Goal: Use online tool/utility: Utilize a website feature to perform a specific function

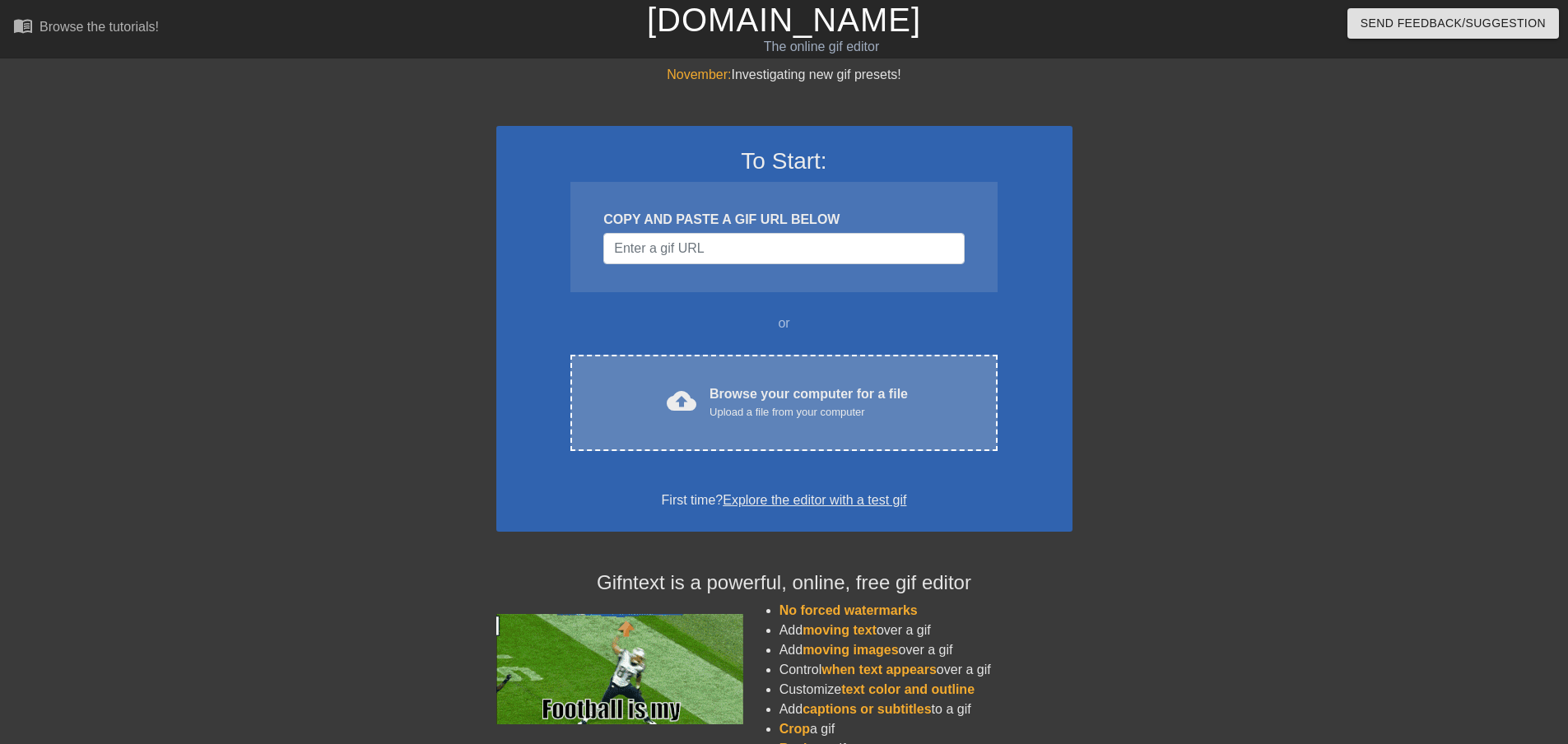
click at [751, 374] on div "cloud_upload Browse your computer for a file Upload a file from your computer C…" at bounding box center [784, 402] width 426 height 96
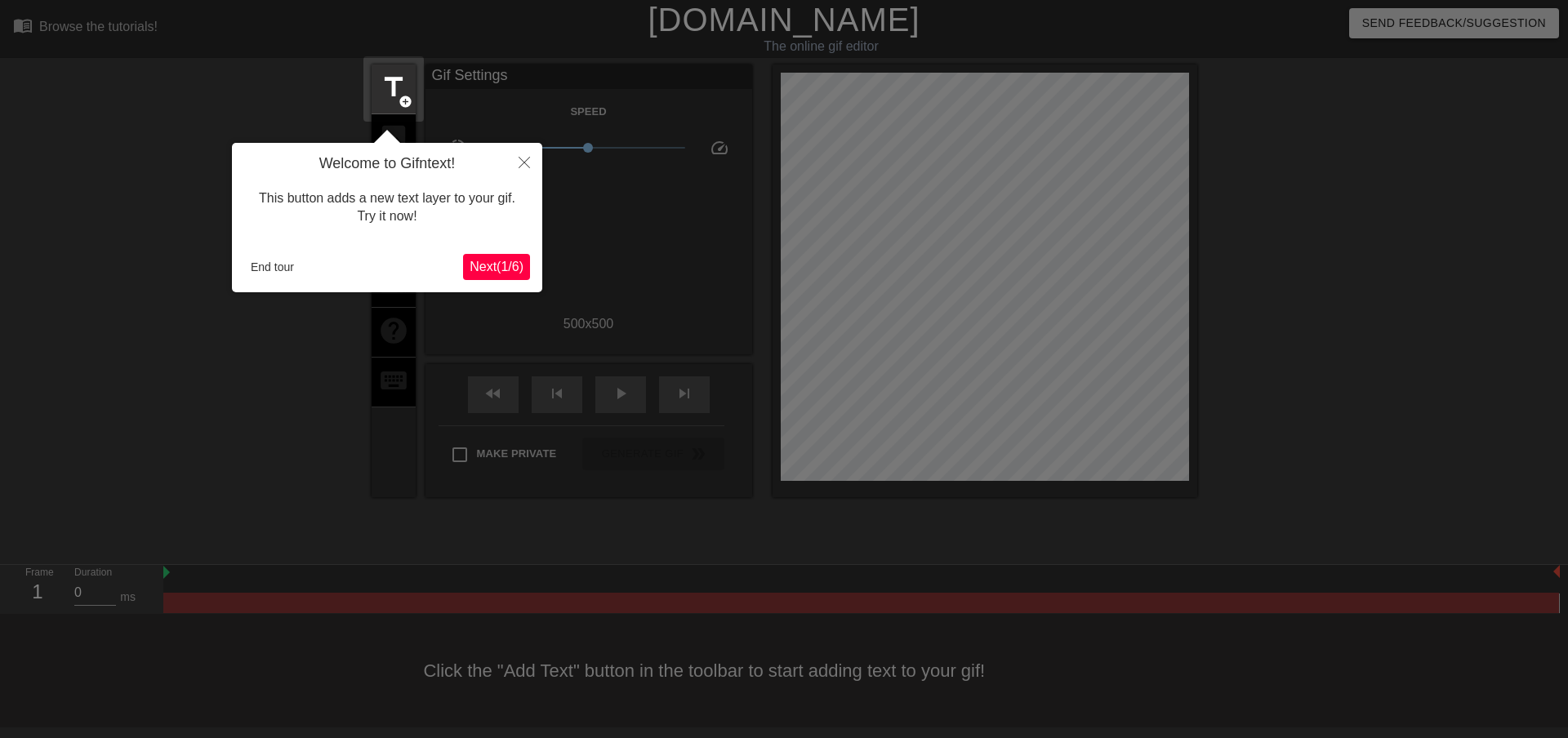
click at [503, 269] on span "Next ( 1 / 6 )" at bounding box center [497, 266] width 54 height 14
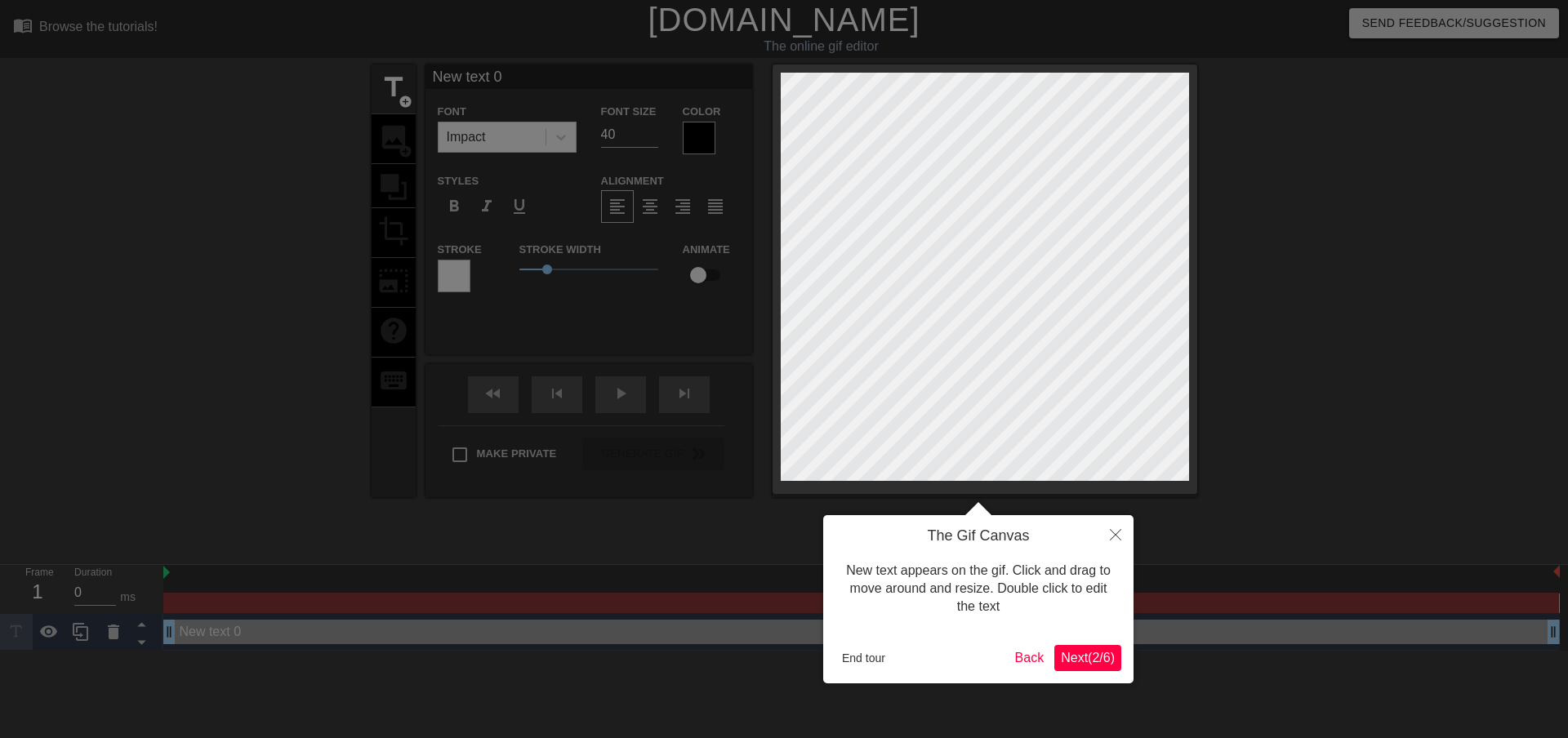
click at [1089, 661] on span "Next ( 2 / 6 )" at bounding box center [1088, 657] width 54 height 14
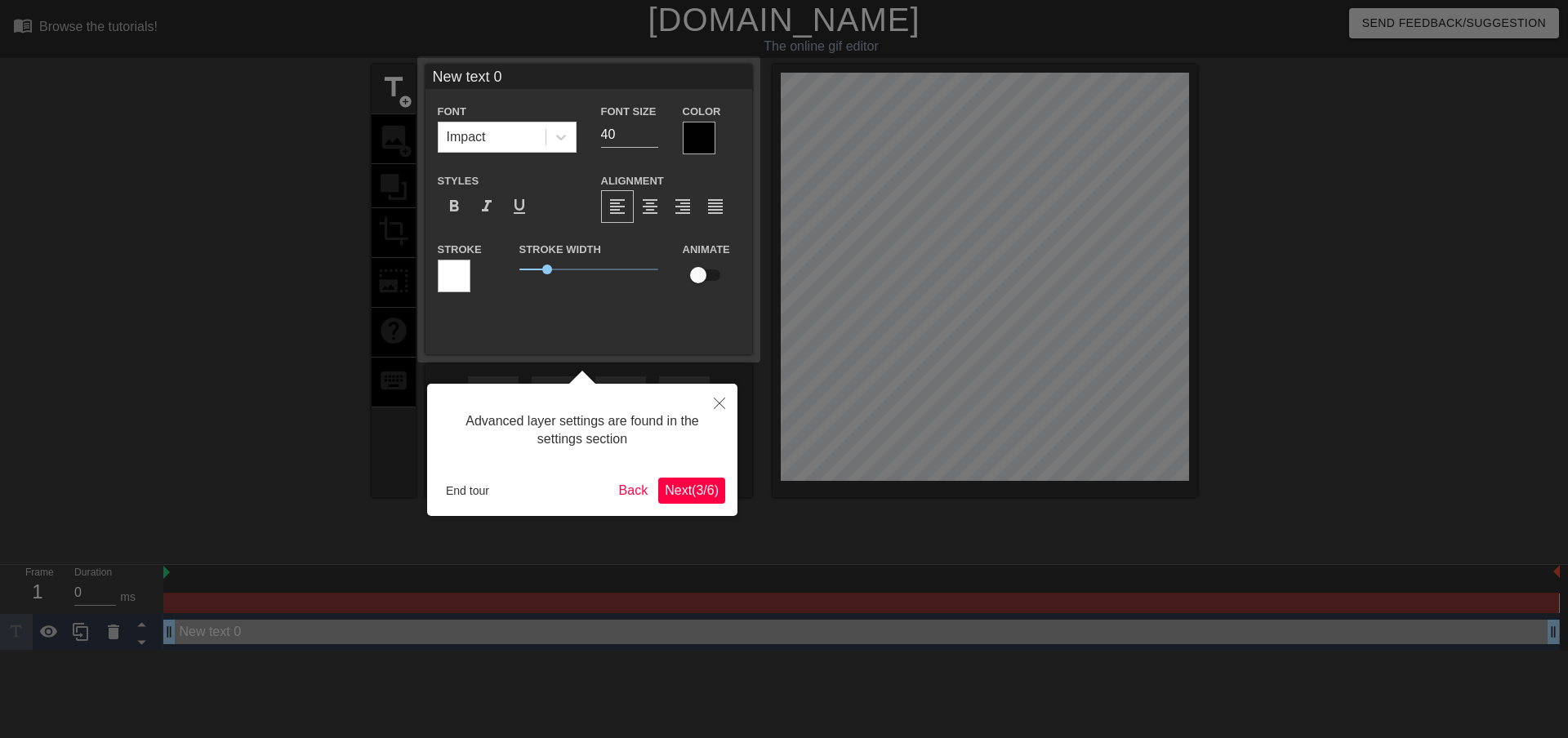
click at [693, 490] on span "Next ( 3 / 6 )" at bounding box center [692, 490] width 54 height 14
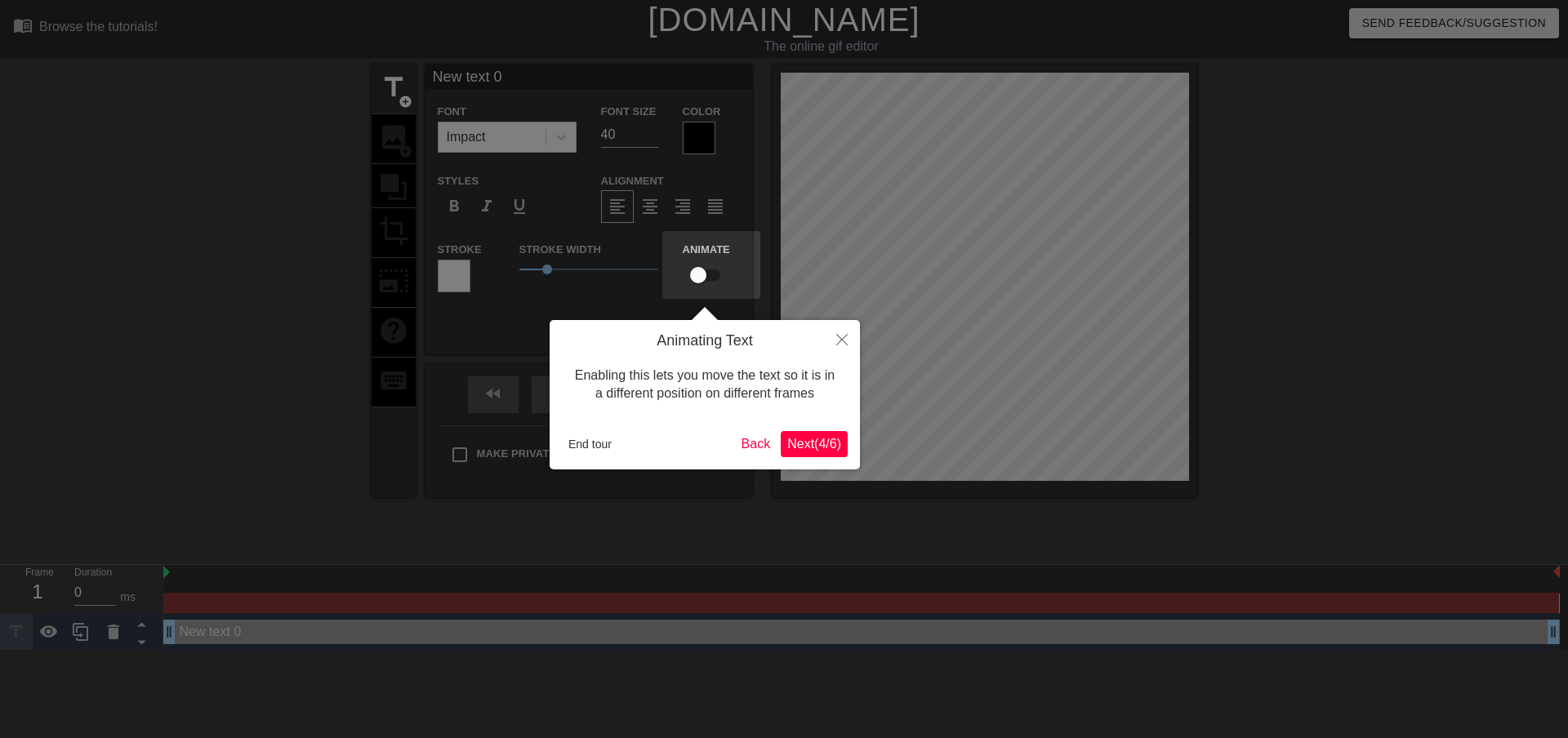
click at [832, 440] on span "Next ( 4 / 6 )" at bounding box center [814, 443] width 54 height 14
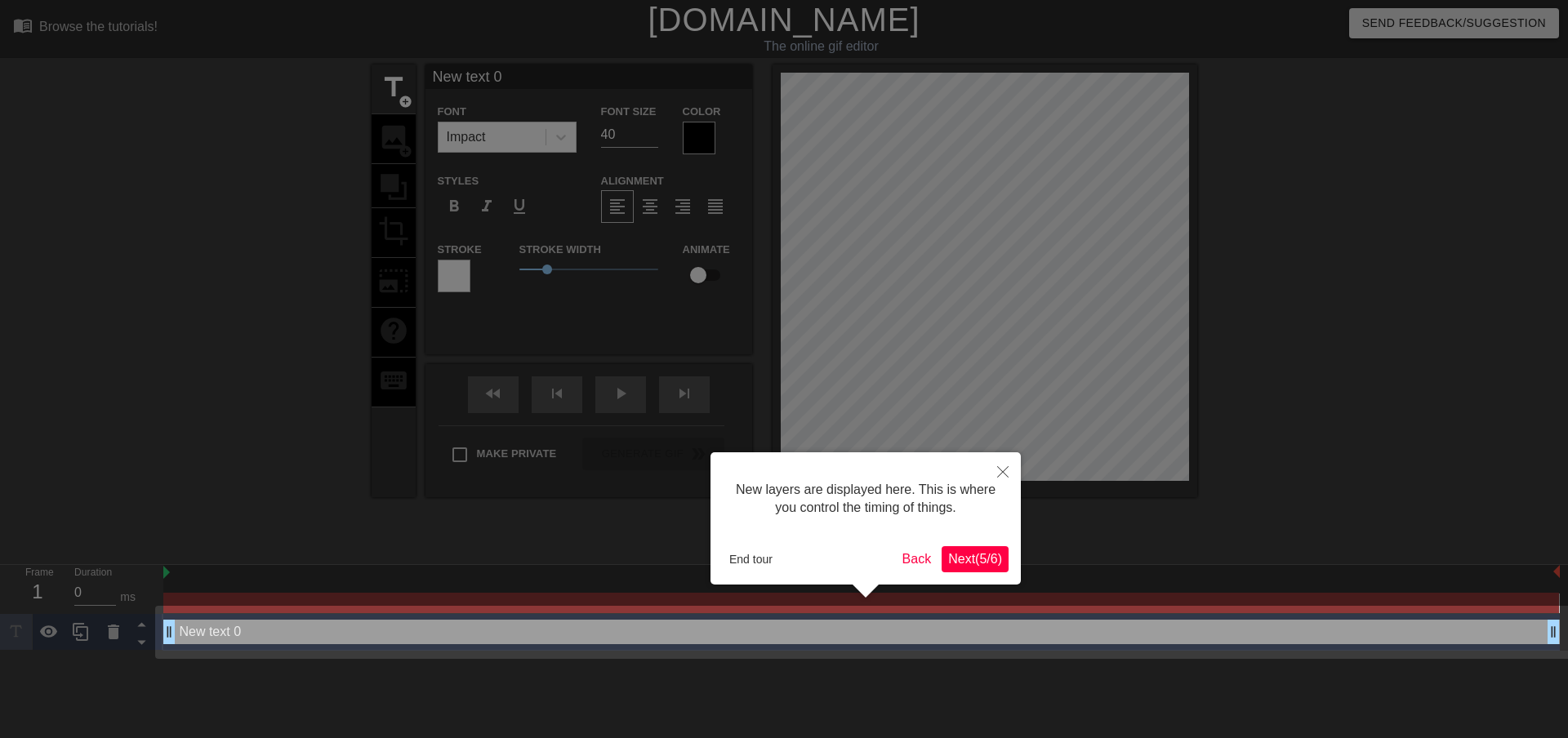
click at [975, 560] on span "Next ( 5 / 6 )" at bounding box center [975, 558] width 54 height 14
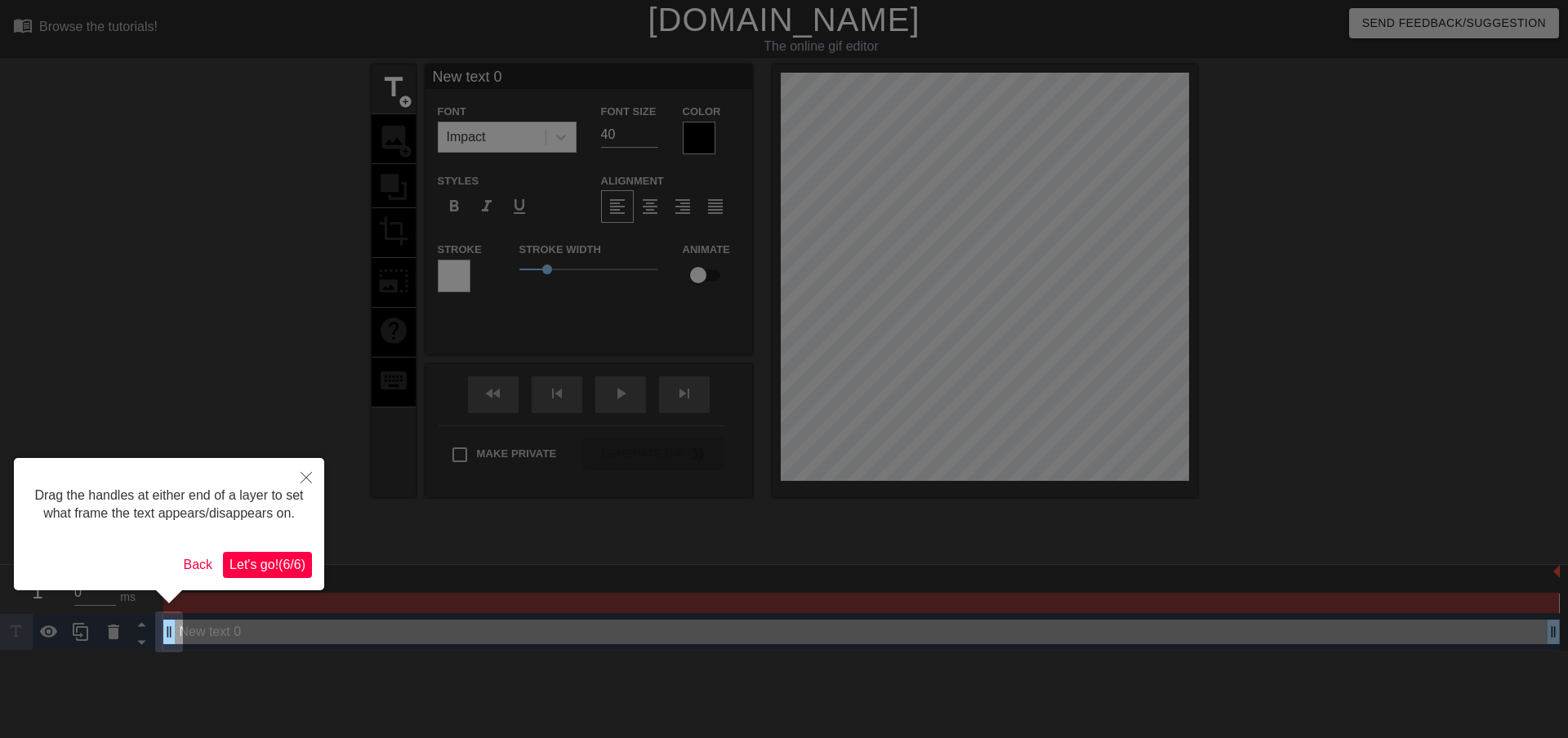
click at [259, 559] on span "Let's go! ( 6 / 6 )" at bounding box center [267, 564] width 76 height 14
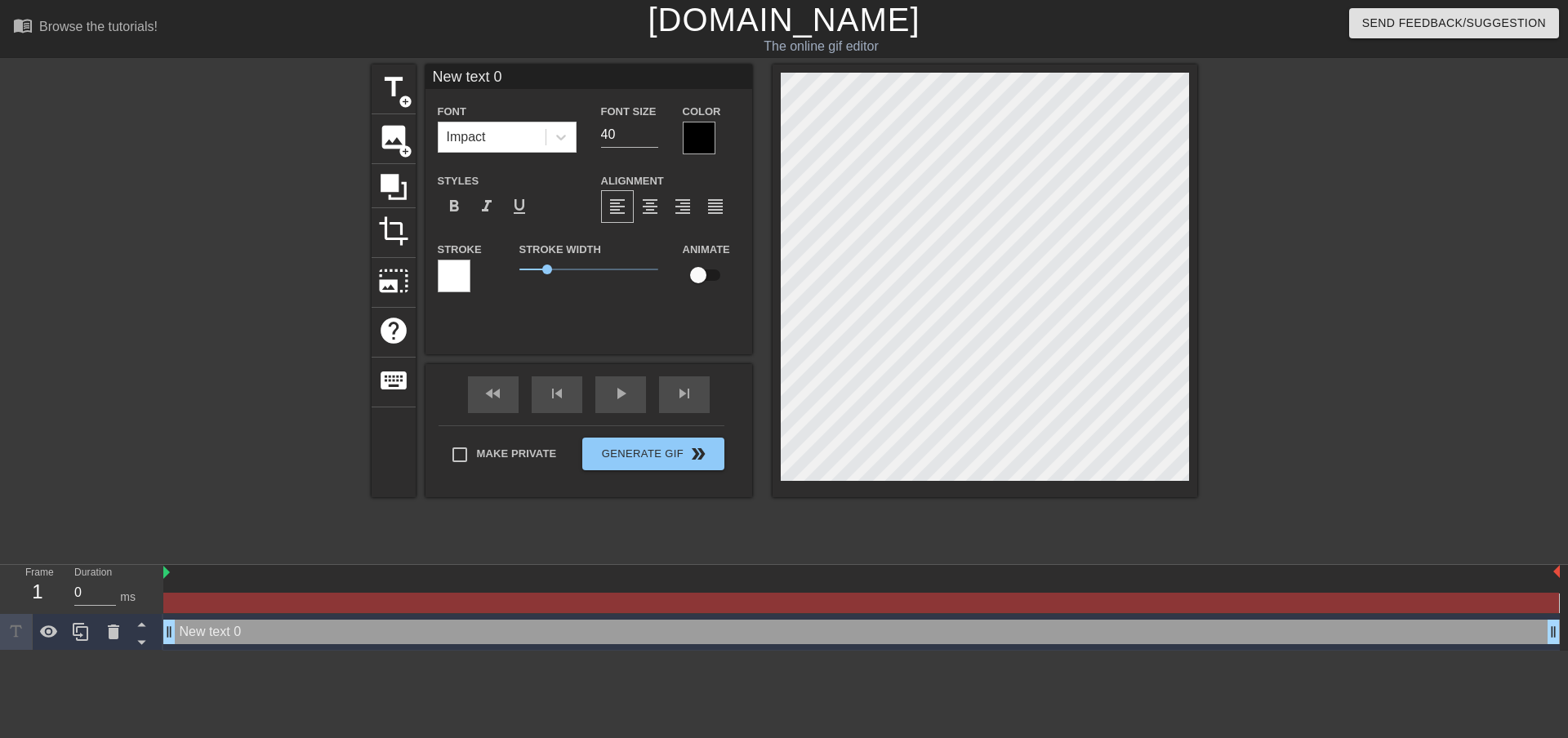
scroll to position [2, 4]
type input "M"
type textarea "M"
type input "Mh"
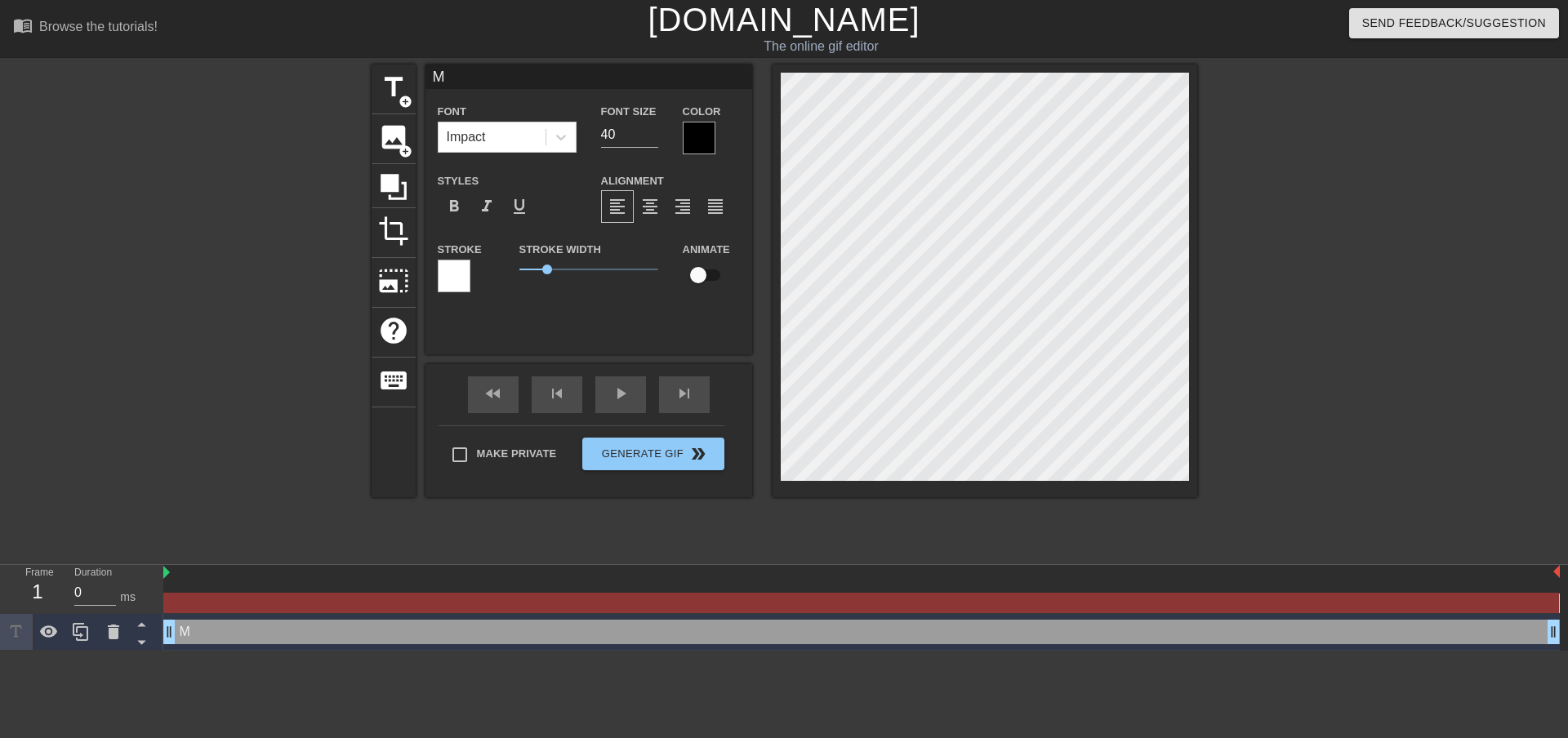
type textarea "Mh"
type input "Mhm"
type textarea "Mhm"
type input "Mhmm"
type textarea "Mhmm"
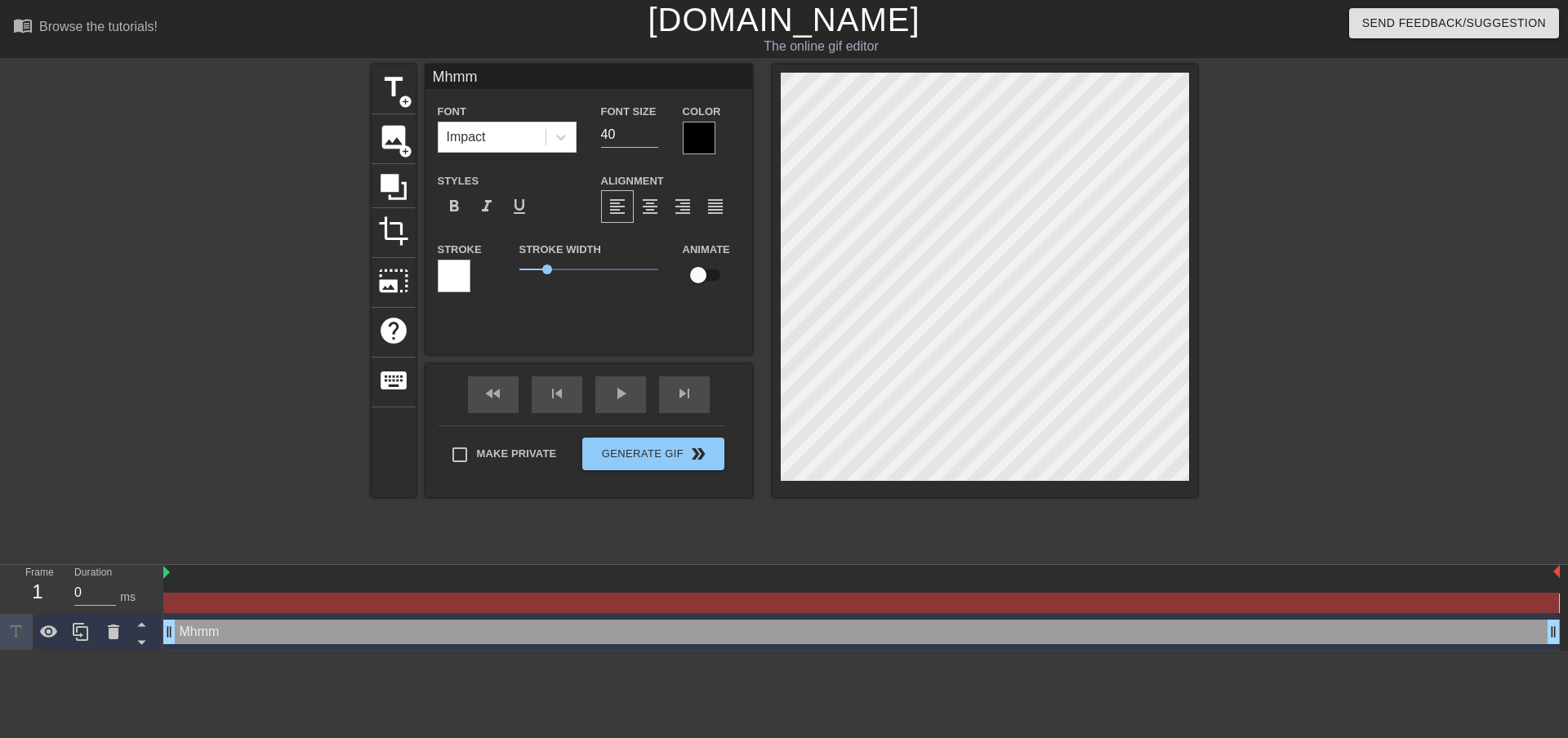
scroll to position [2, 3]
type input "Mhmmm"
type textarea "Mhmmm"
type input "Mhmmmm"
type textarea "Mhmmmm"
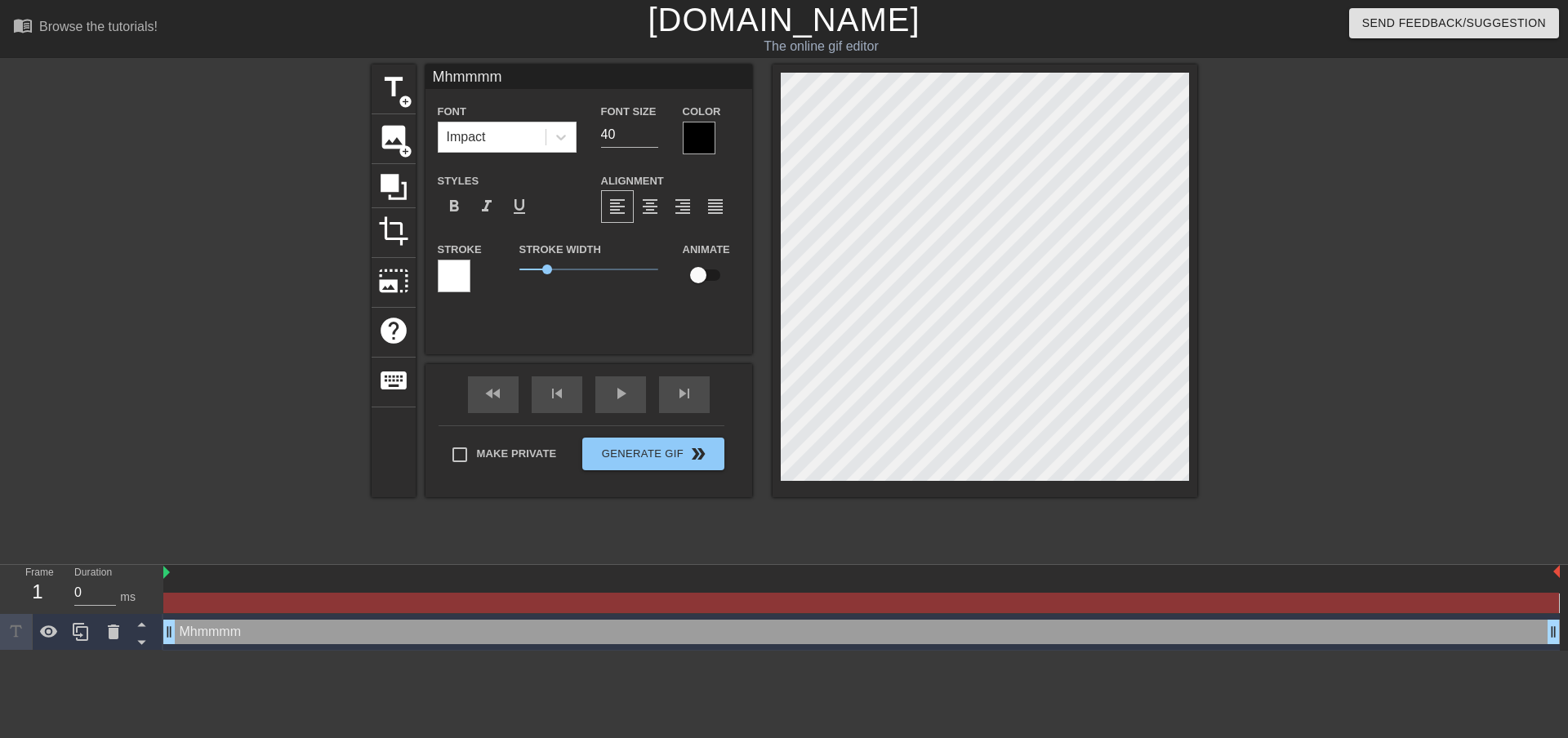
type input "Mhmmmmm"
type textarea "Mhmmmmm"
click at [567, 134] on icon at bounding box center [561, 137] width 16 height 16
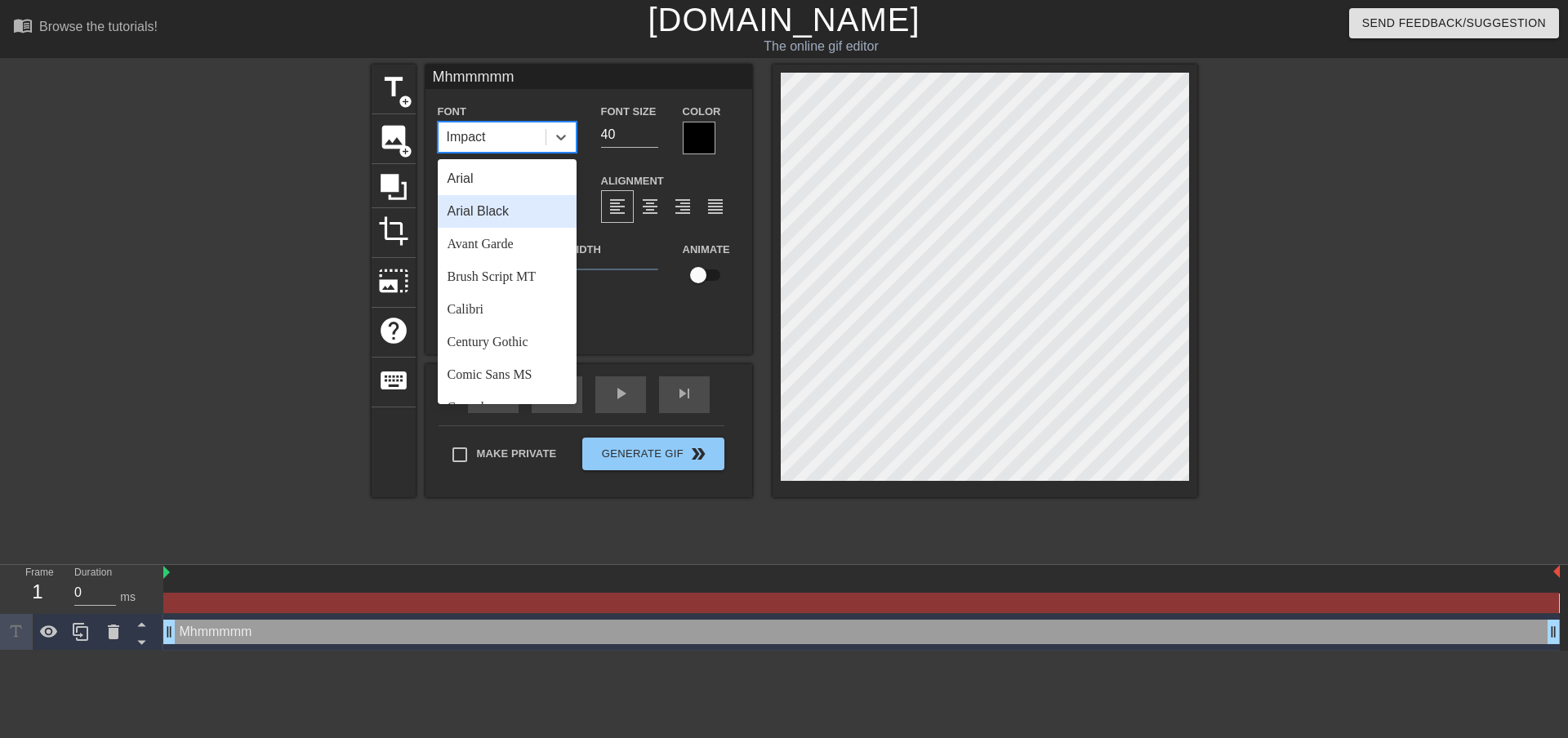
click at [531, 214] on div "Arial Black" at bounding box center [507, 211] width 139 height 33
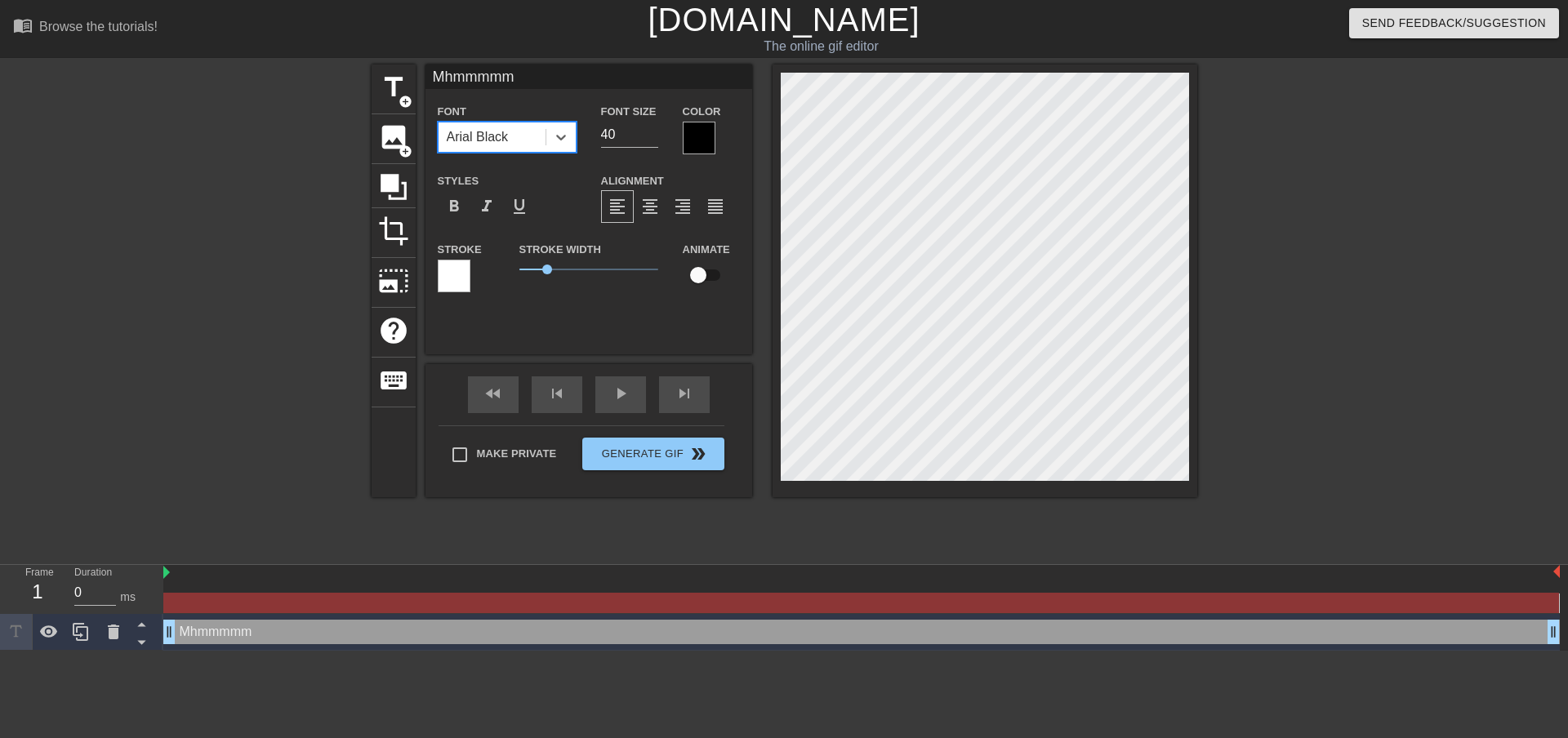
click at [463, 270] on div at bounding box center [454, 276] width 33 height 33
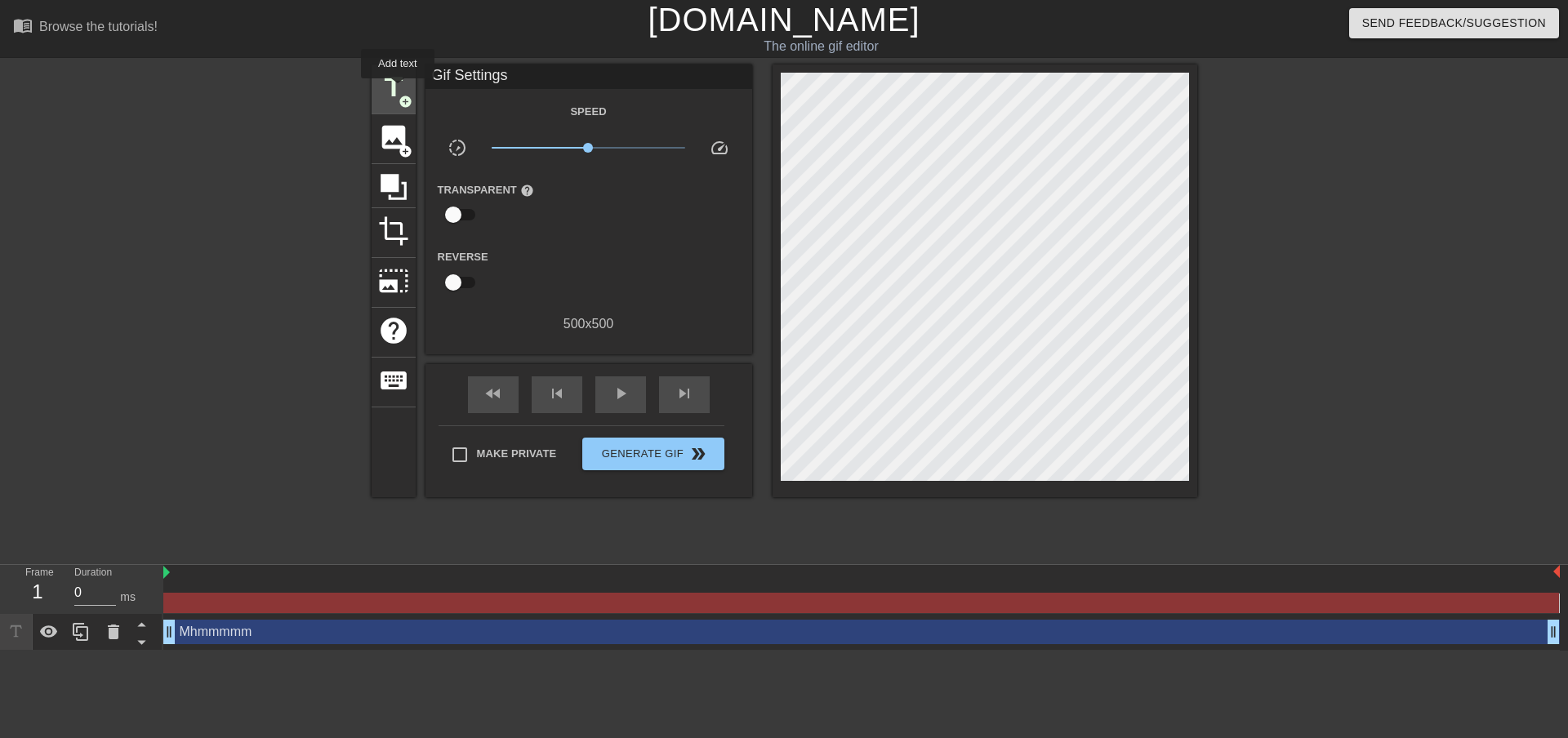
click at [398, 90] on span "title" at bounding box center [394, 87] width 31 height 31
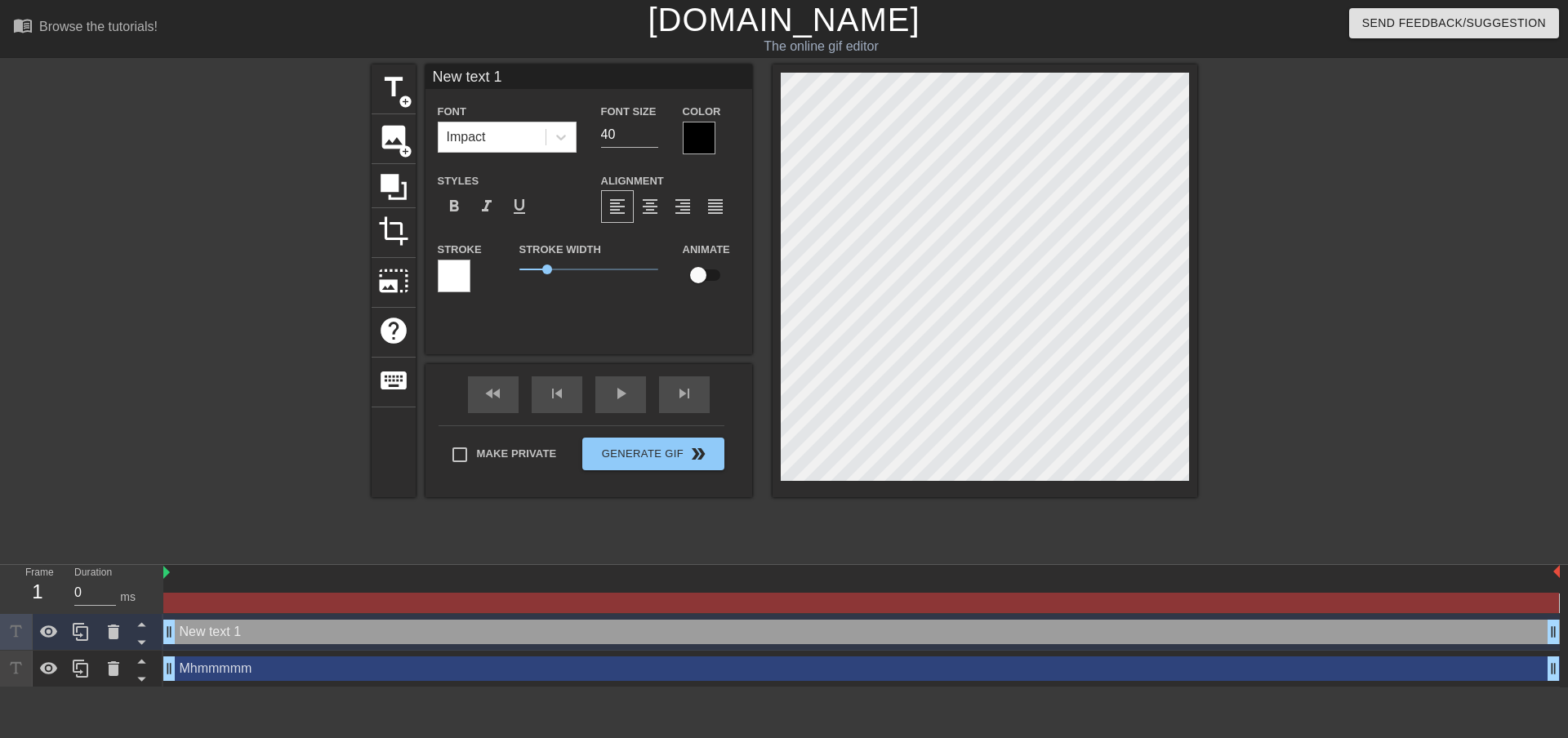
click at [700, 133] on div at bounding box center [699, 138] width 33 height 33
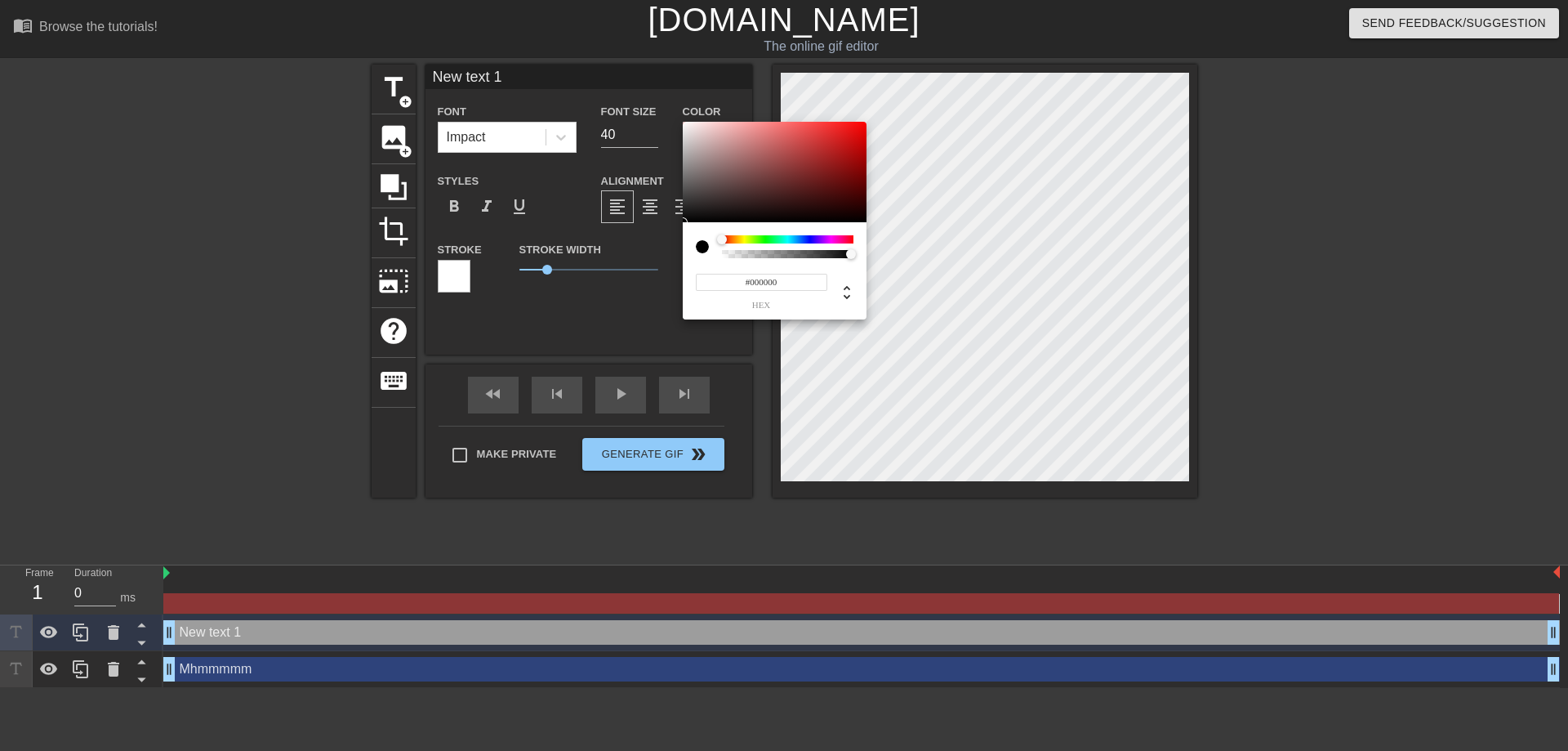
type input "0"
type input "1"
drag, startPoint x: 849, startPoint y: 254, endPoint x: 982, endPoint y: 247, distance: 133.2
click at [982, 247] on div "0 r 0 g 0 b 1 a" at bounding box center [784, 375] width 1568 height 751
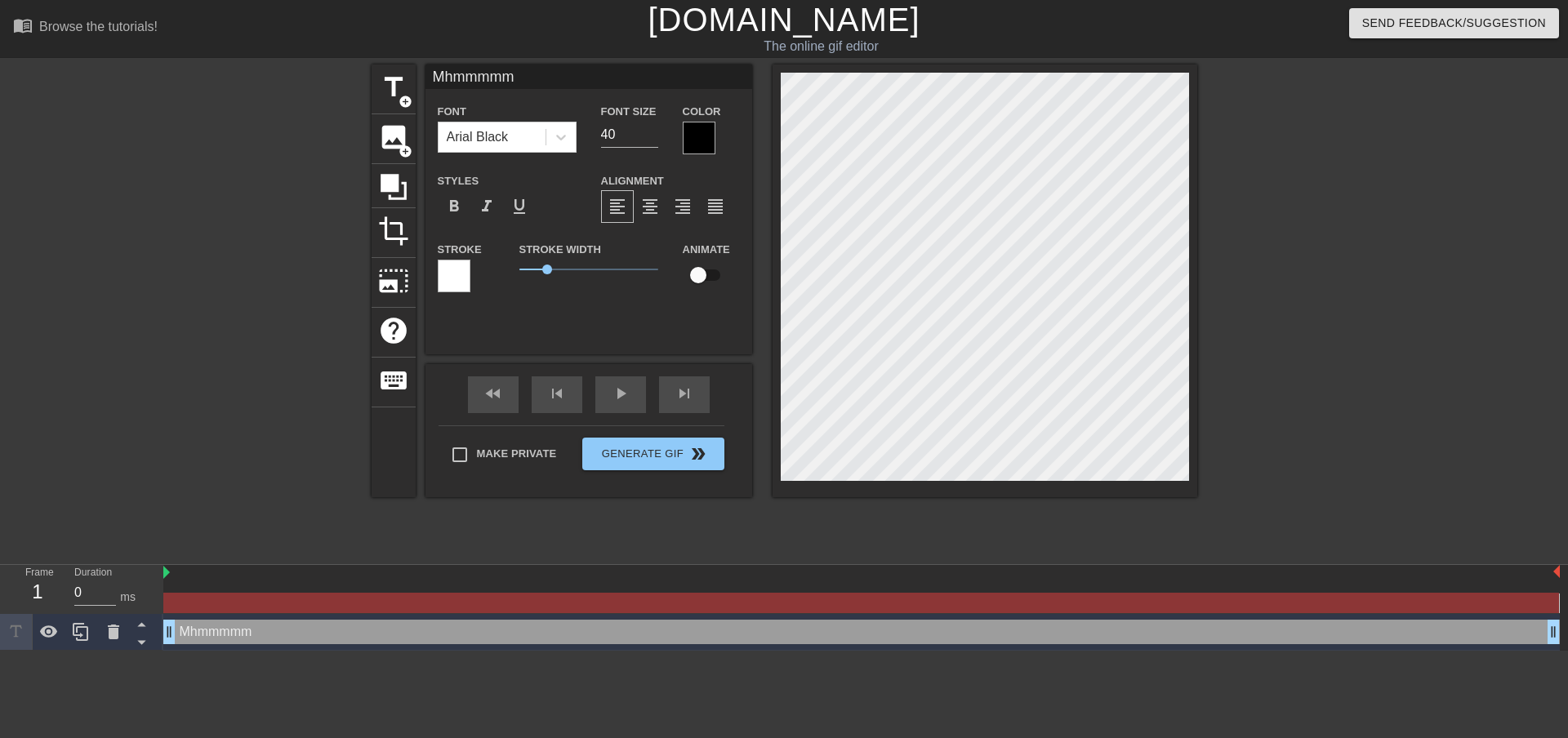
click at [702, 137] on div at bounding box center [699, 138] width 33 height 33
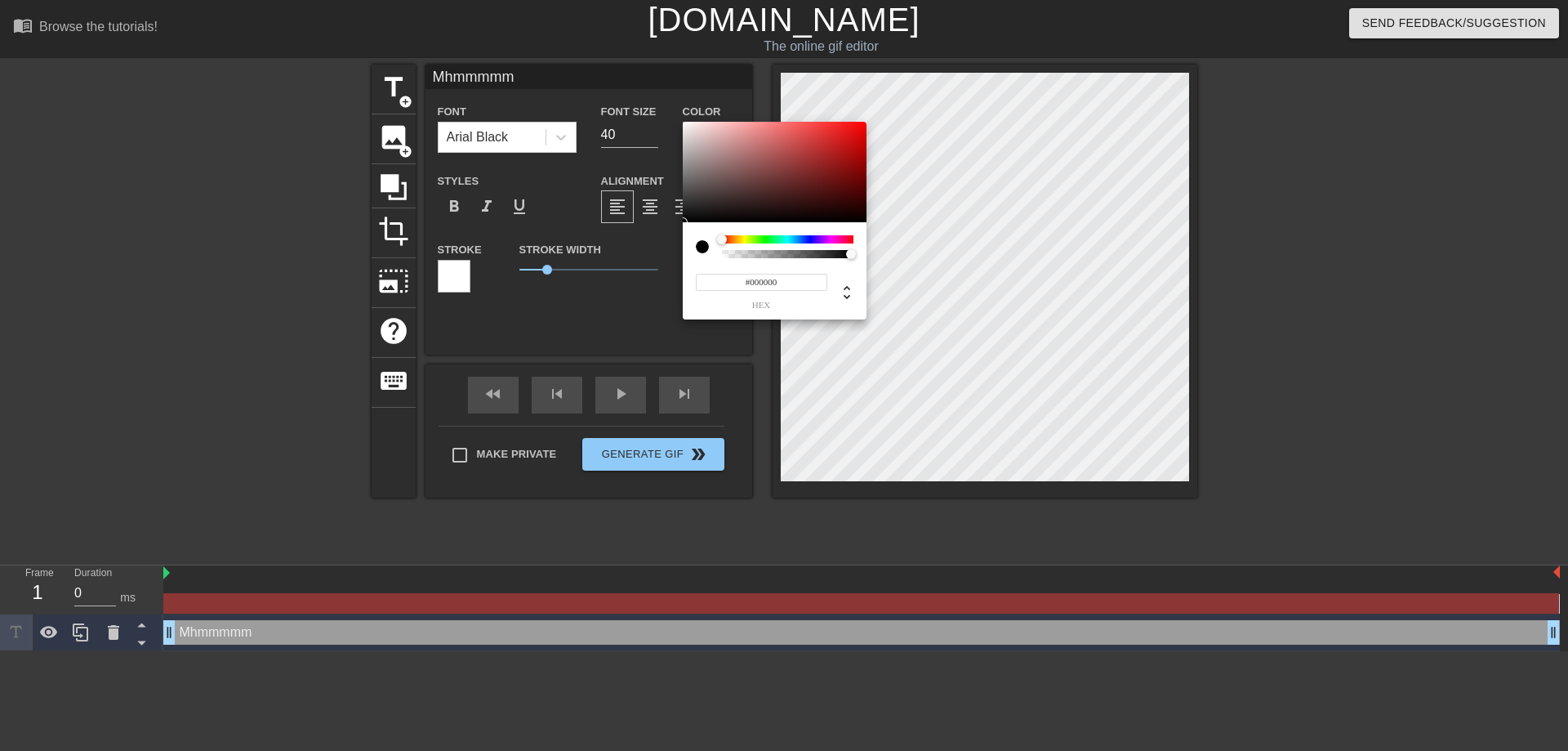
drag, startPoint x: 818, startPoint y: 259, endPoint x: 792, endPoint y: 256, distance: 26.2
click at [792, 256] on div "#000000 hex" at bounding box center [774, 270] width 184 height 97
type input "0"
click at [703, 246] on div at bounding box center [702, 247] width 13 height 13
type input "1"
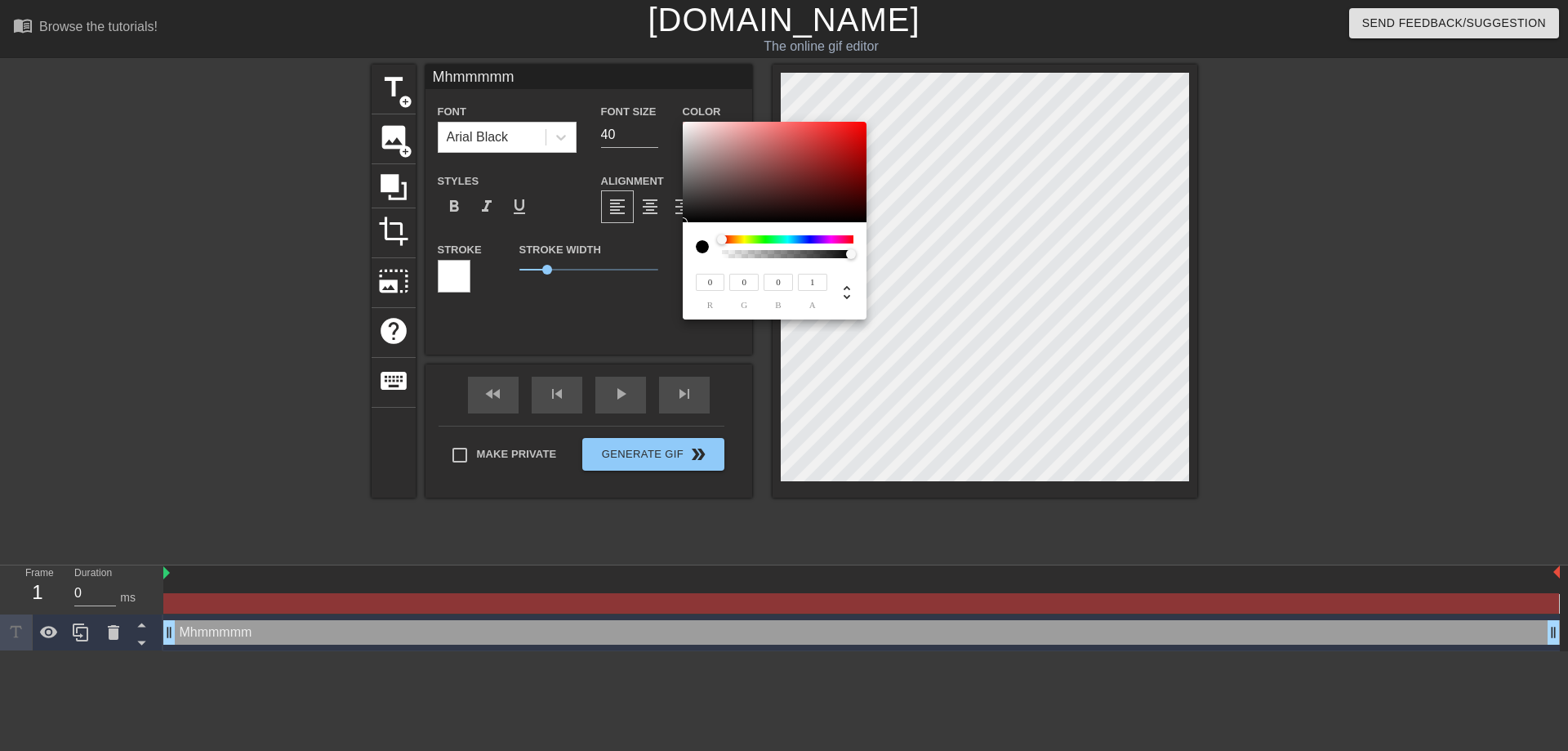
drag, startPoint x: 728, startPoint y: 253, endPoint x: 908, endPoint y: 253, distance: 180.0
click at [928, 252] on div "0 r 0 g 0 b 1 a" at bounding box center [784, 375] width 1568 height 751
click at [850, 297] on icon at bounding box center [847, 293] width 20 height 20
type input "0%"
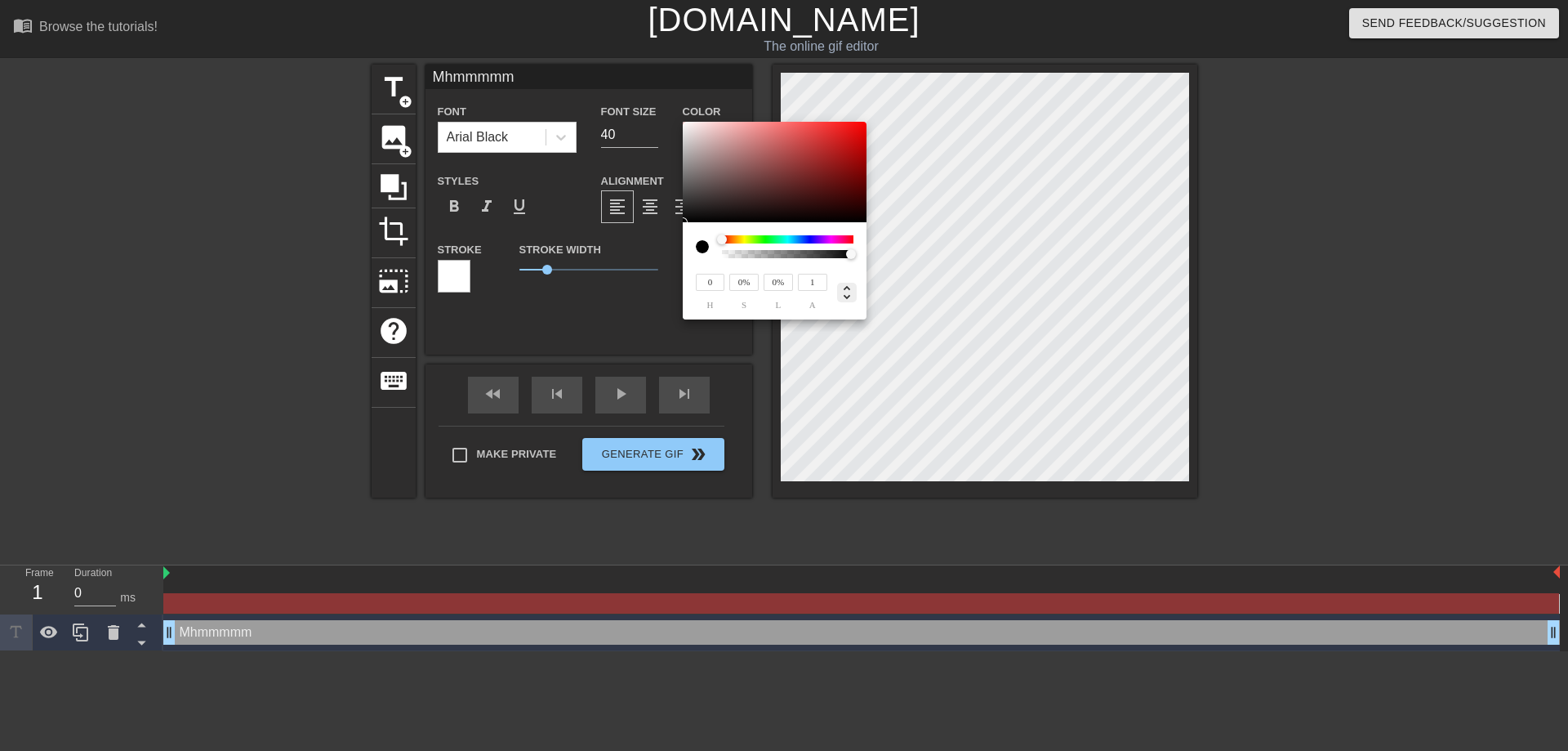
click at [850, 287] on icon at bounding box center [847, 293] width 20 height 20
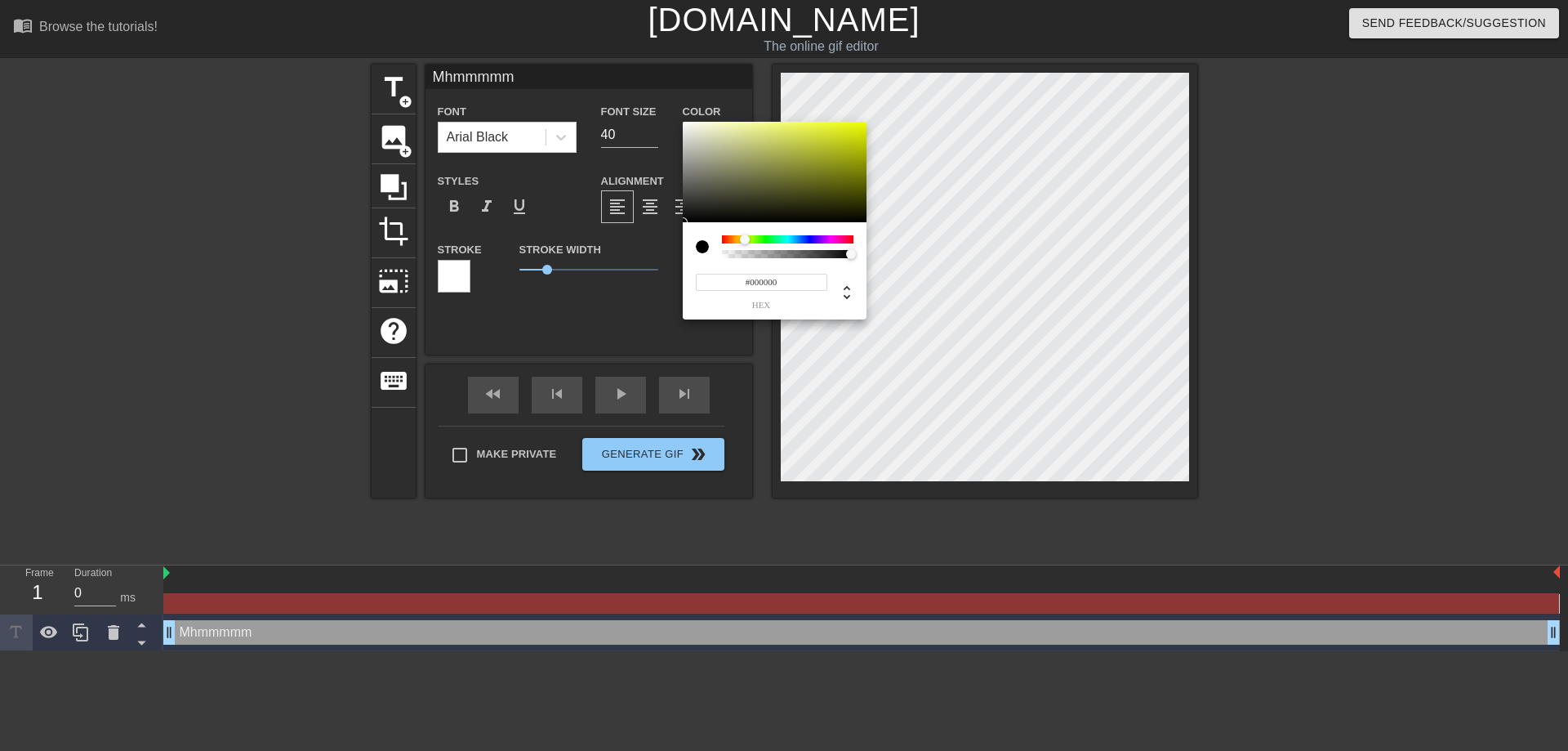
drag, startPoint x: 720, startPoint y: 240, endPoint x: 745, endPoint y: 241, distance: 25.0
click at [745, 241] on div at bounding box center [745, 239] width 10 height 10
type input "#FFFFFF"
drag, startPoint x: 739, startPoint y: 150, endPoint x: 632, endPoint y: 98, distance: 119.0
click at [632, 98] on div "#FFFFFF hex" at bounding box center [784, 375] width 1568 height 751
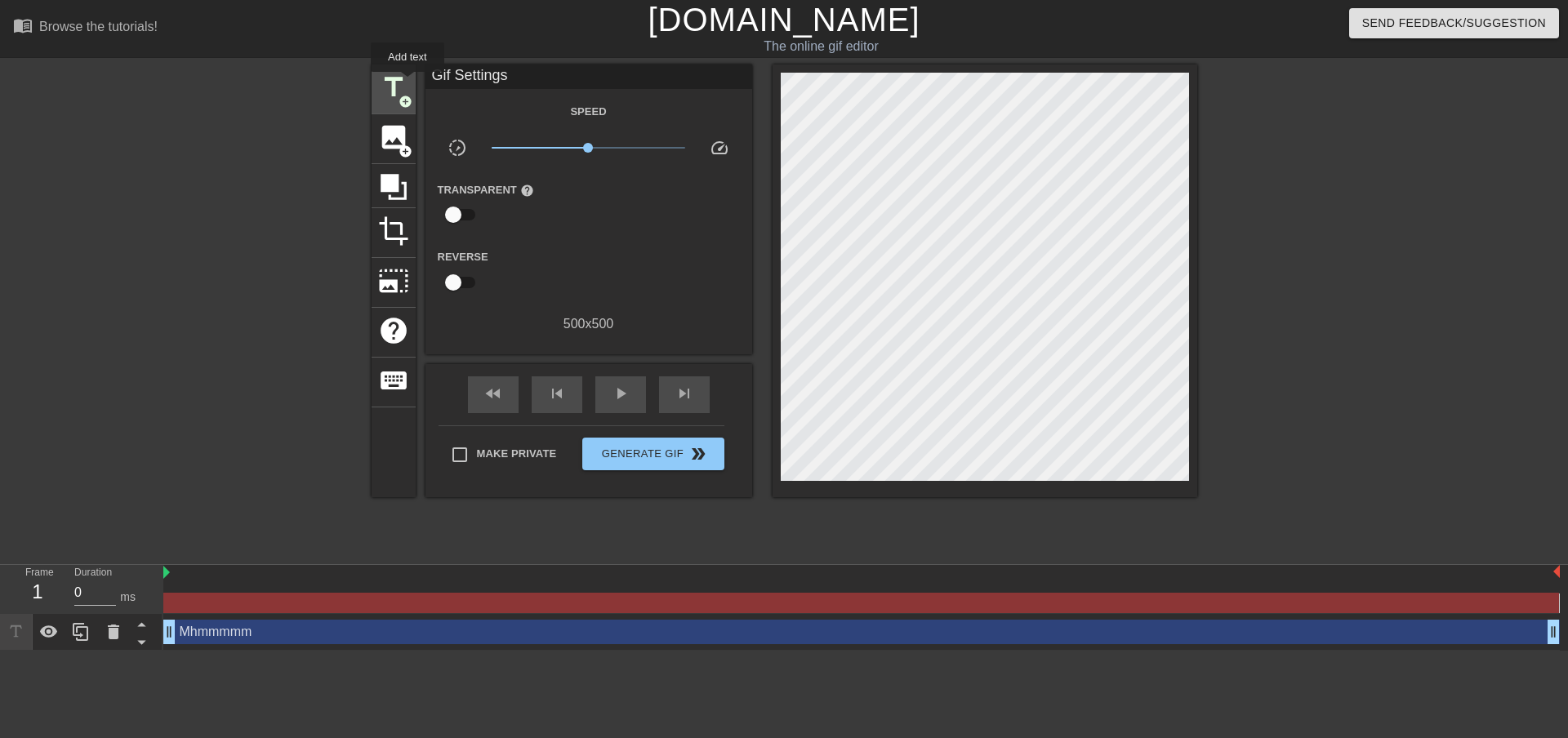
click at [406, 82] on span "title" at bounding box center [394, 87] width 31 height 31
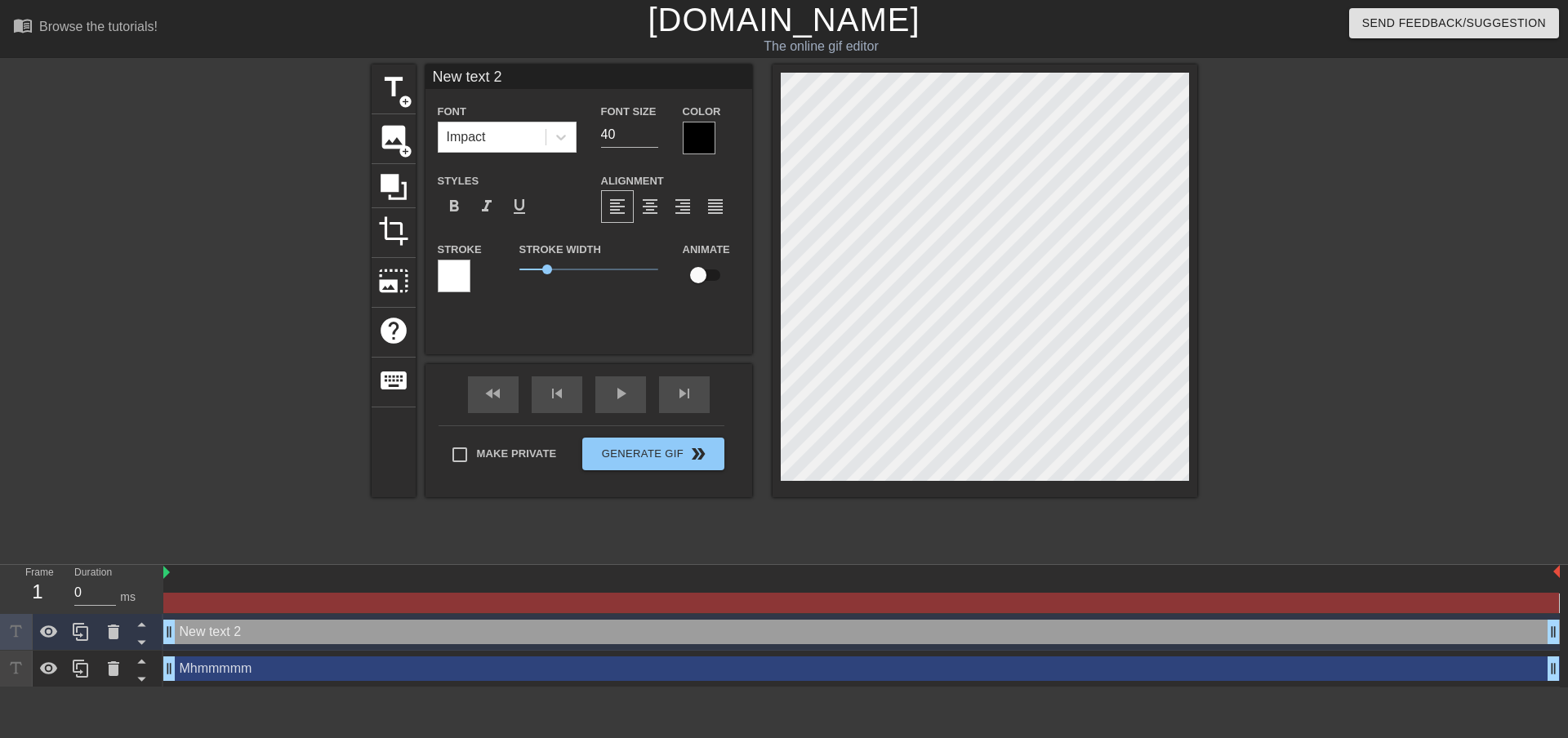
type input "Mhmmmmm"
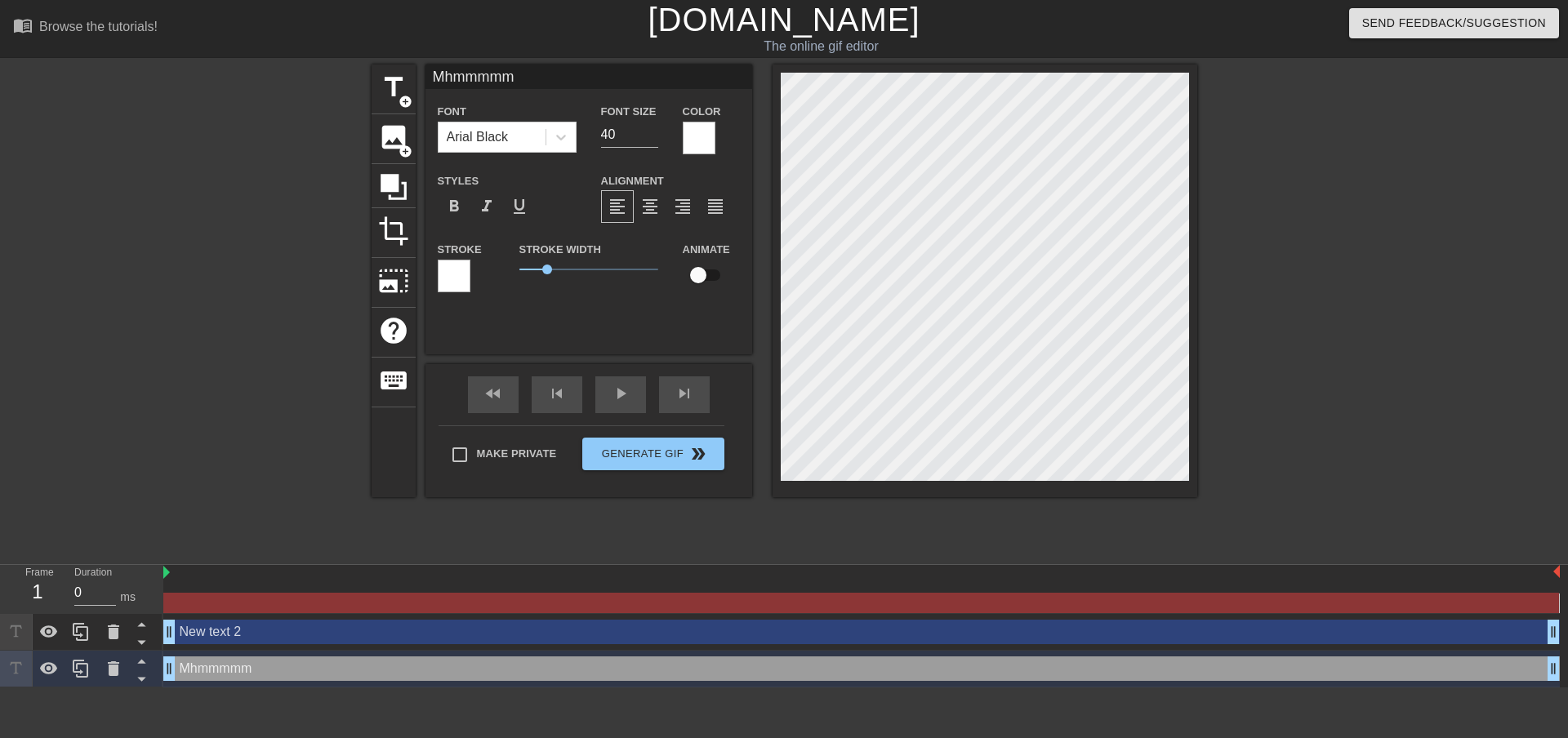
click at [448, 278] on div at bounding box center [454, 276] width 33 height 33
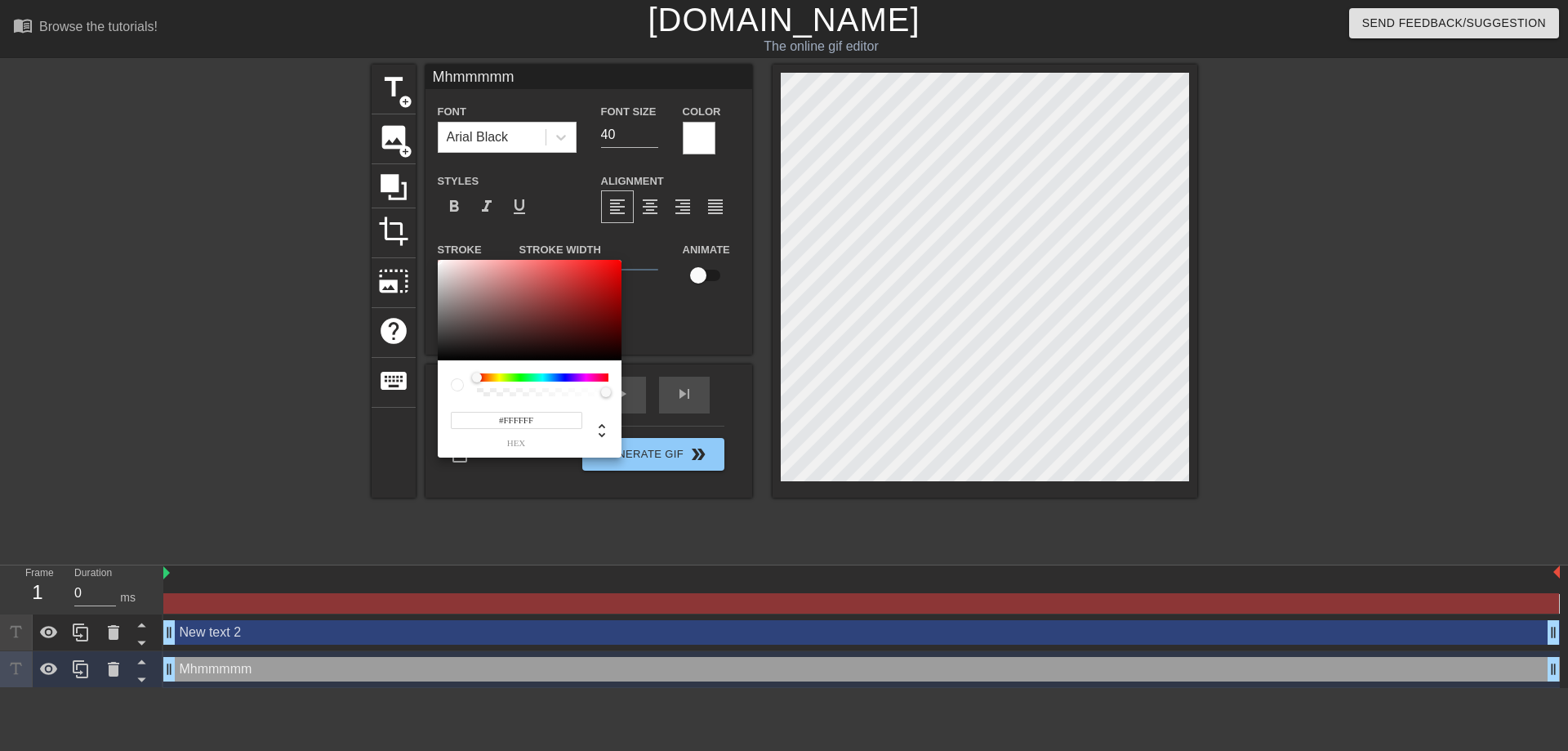
type input "255"
type input "0"
drag, startPoint x: 558, startPoint y: 386, endPoint x: 343, endPoint y: 400, distance: 215.5
click at [343, 400] on div "255 r 255 g 255 b 0 a" at bounding box center [784, 375] width 1568 height 751
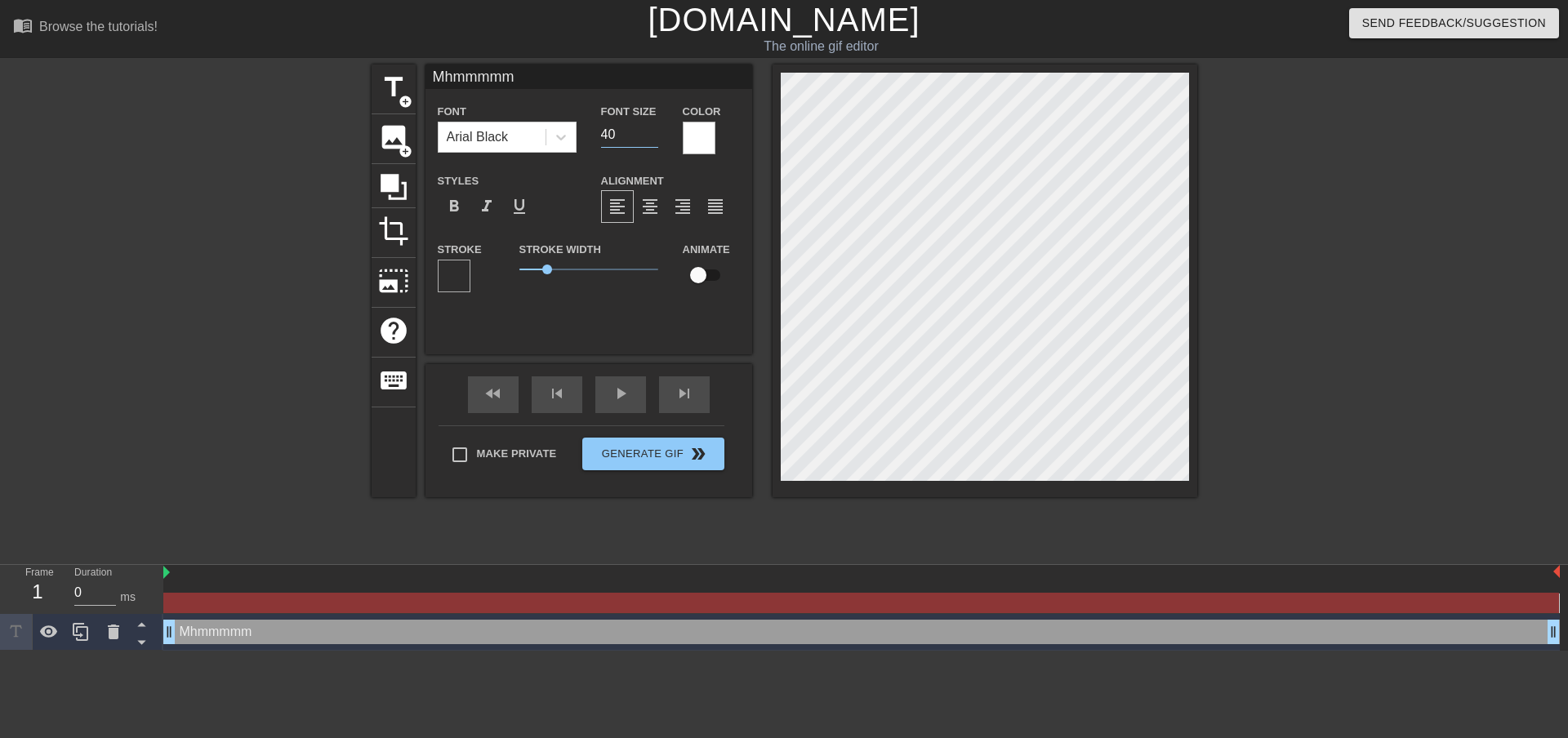
click at [595, 128] on div "Font Size 40" at bounding box center [630, 127] width 82 height 53
type input "6"
type input "70"
click at [461, 454] on input "Make Private" at bounding box center [460, 455] width 34 height 34
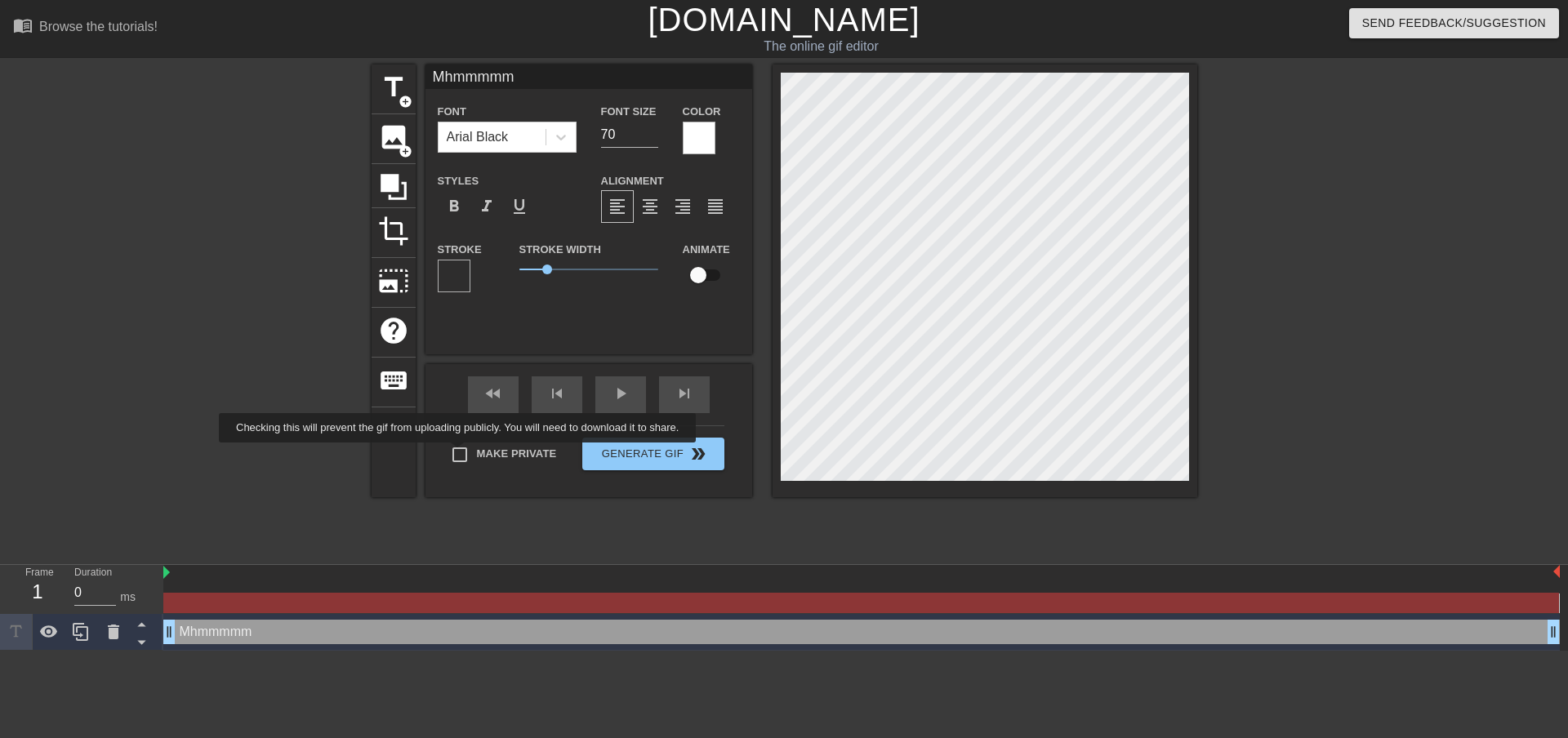
checkbox input "true"
click at [701, 273] on input "checkbox" at bounding box center [698, 275] width 93 height 31
checkbox input "true"
click at [614, 392] on span "play_arrow" at bounding box center [621, 393] width 20 height 20
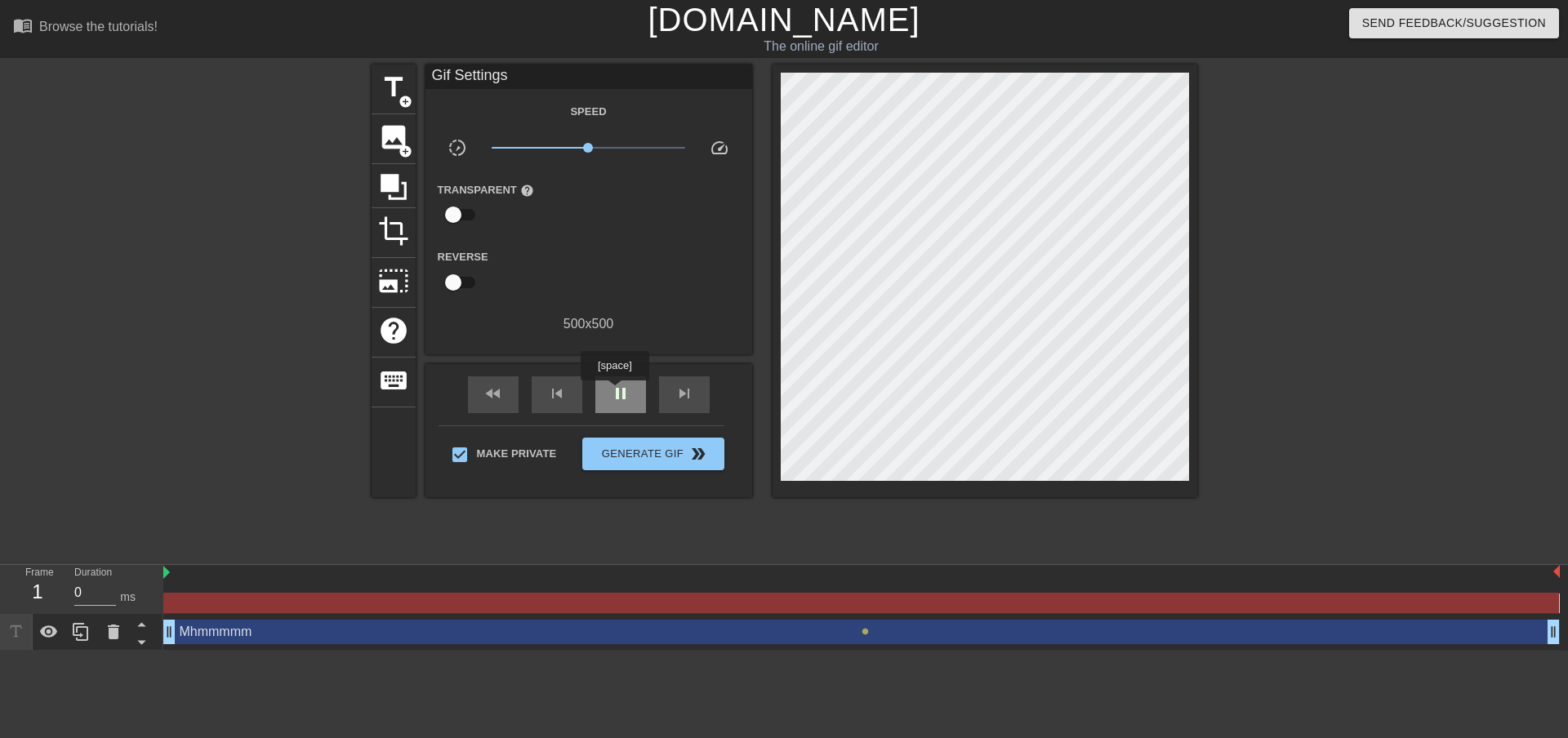
click at [614, 392] on span "pause" at bounding box center [621, 393] width 20 height 20
drag, startPoint x: 96, startPoint y: 594, endPoint x: 74, endPoint y: 593, distance: 22.0
click at [74, 593] on div "Duration 0 ms" at bounding box center [111, 589] width 98 height 47
type input "600"
click at [520, 547] on div "title add_circle image add_circle crop photo_size_select_large help keyboard Gi…" at bounding box center [784, 309] width 826 height 490
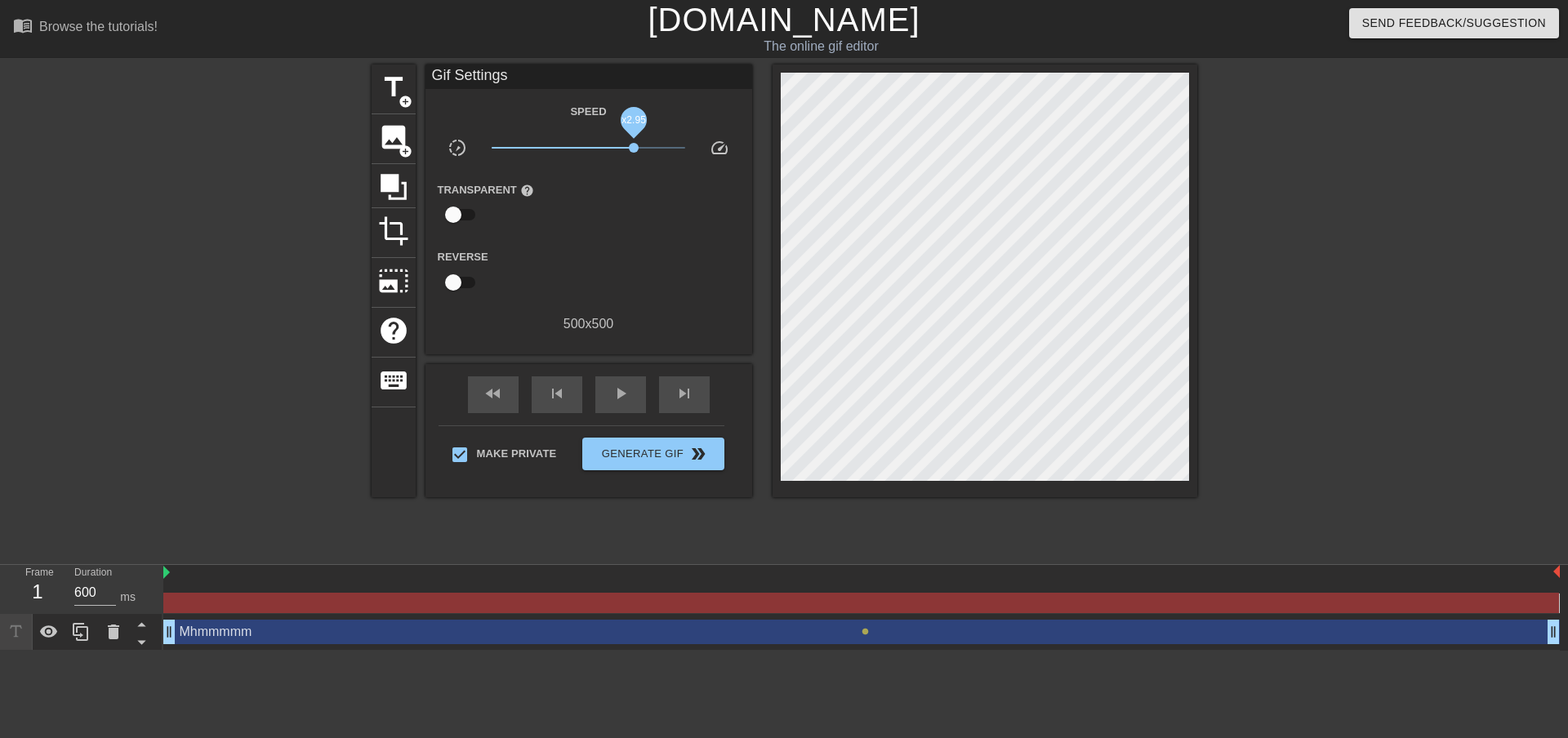
drag, startPoint x: 590, startPoint y: 145, endPoint x: 634, endPoint y: 150, distance: 44.3
click at [634, 150] on span "x2.95" at bounding box center [634, 148] width 10 height 10
drag, startPoint x: 612, startPoint y: 147, endPoint x: 627, endPoint y: 146, distance: 15.0
click at [627, 146] on span "x2.51" at bounding box center [627, 148] width 10 height 10
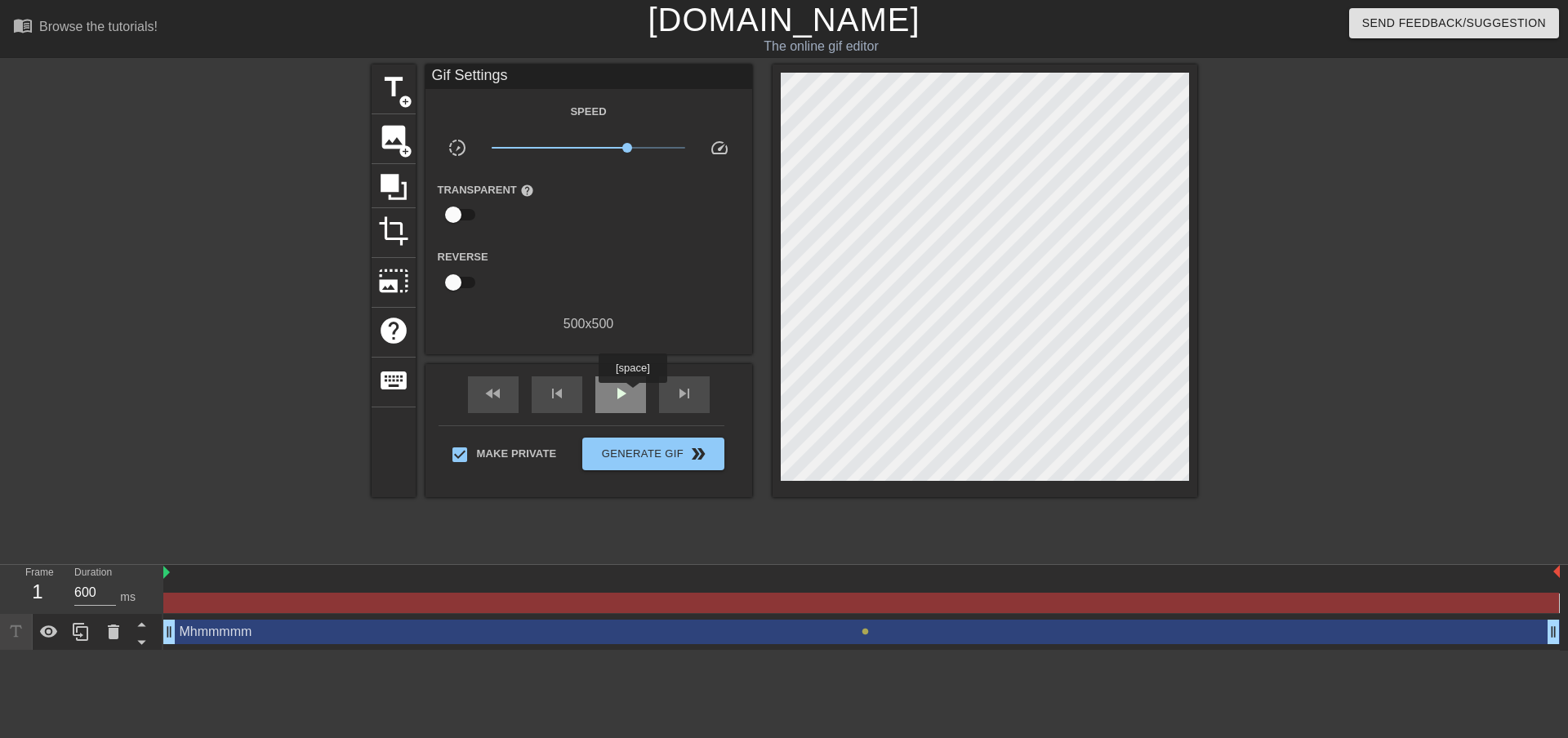
click at [632, 394] on div "play_arrow" at bounding box center [621, 394] width 51 height 37
click at [632, 394] on div "pause" at bounding box center [621, 394] width 51 height 37
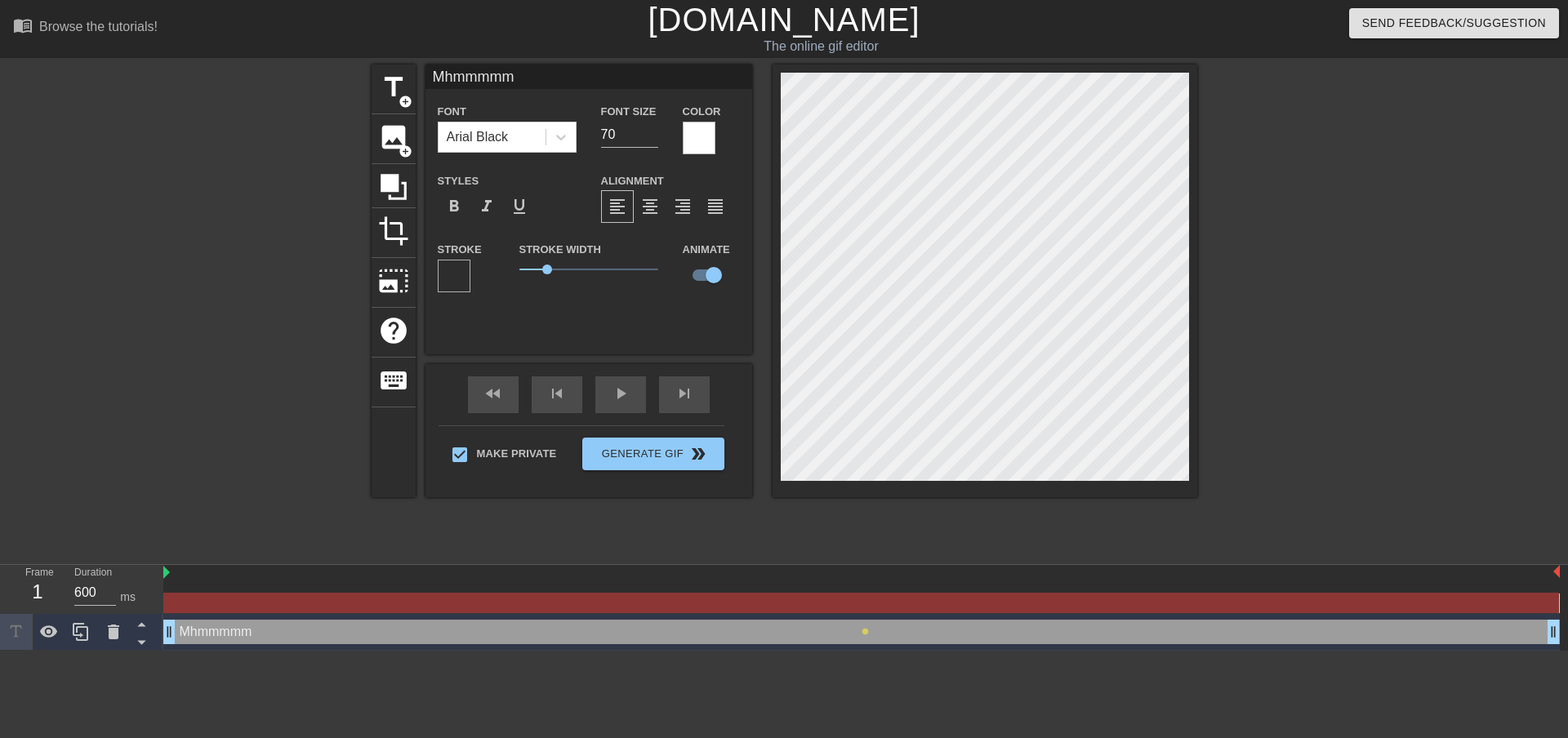
scroll to position [2, 2]
type input "M"
type textarea "M"
type input "MH"
type textarea "MH"
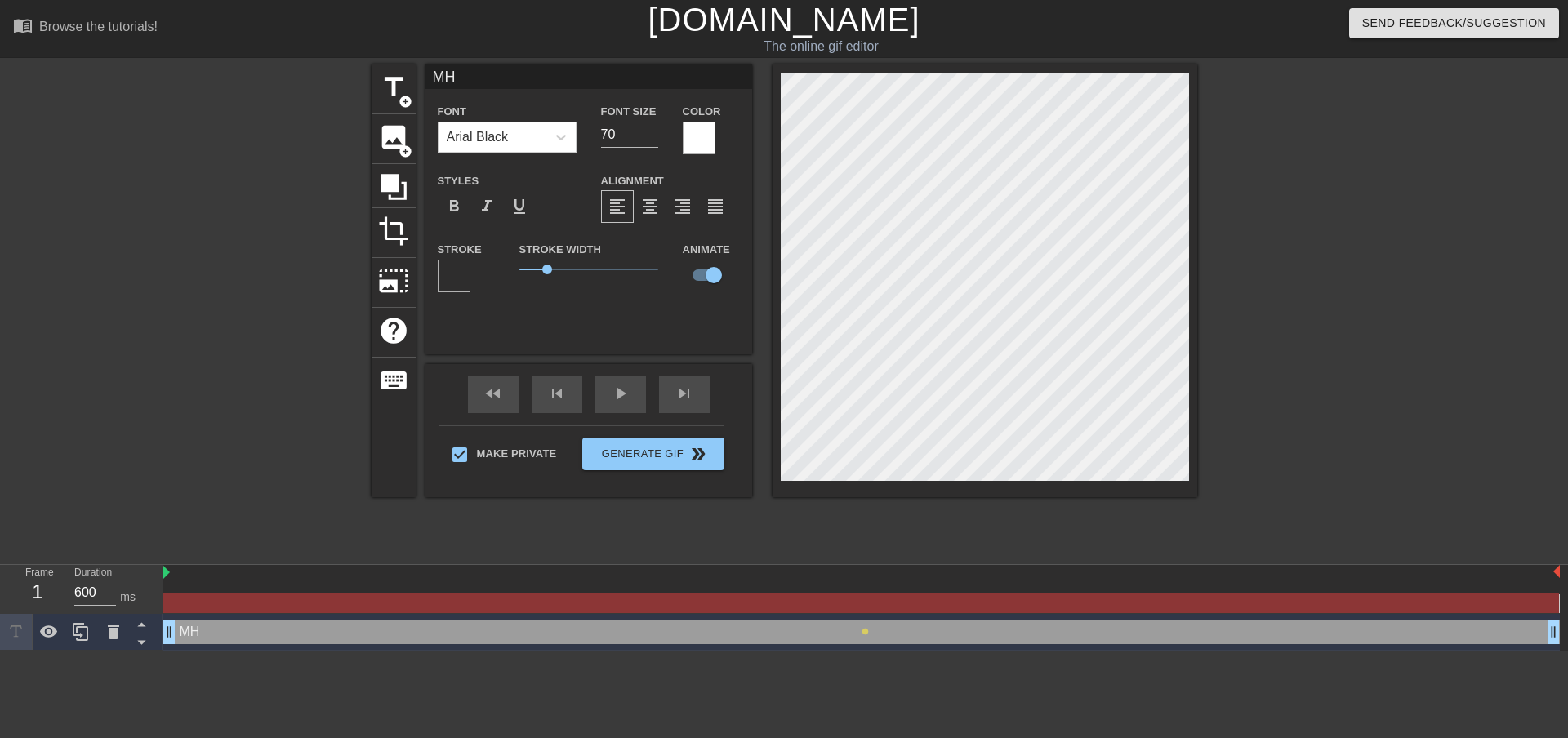
type input "MHM"
type textarea "MHM"
type input "MHMM"
type textarea "MHMM"
type input "MHM"
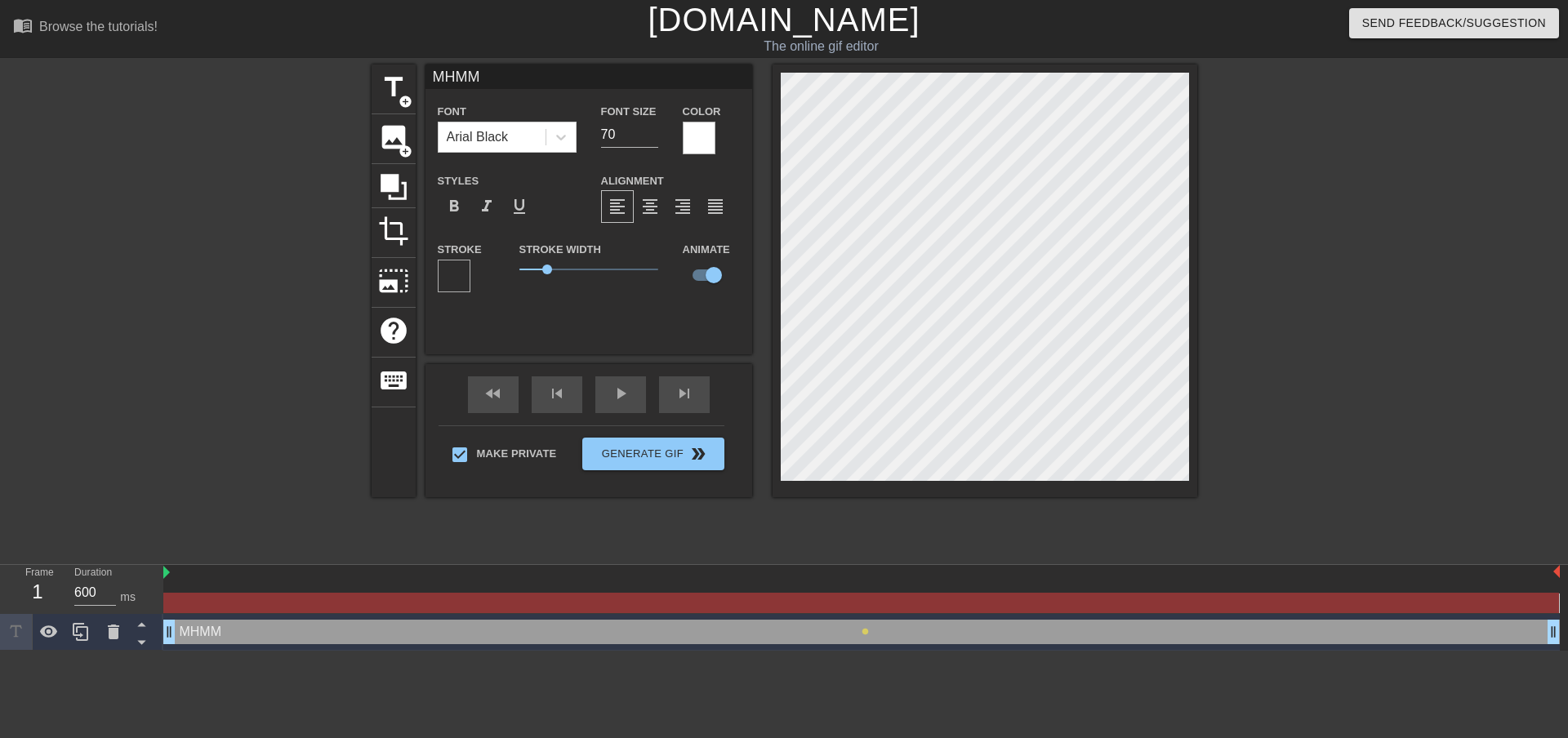
type textarea "MHM"
type input "MH"
type textarea "MH"
type input "M"
type textarea "M"
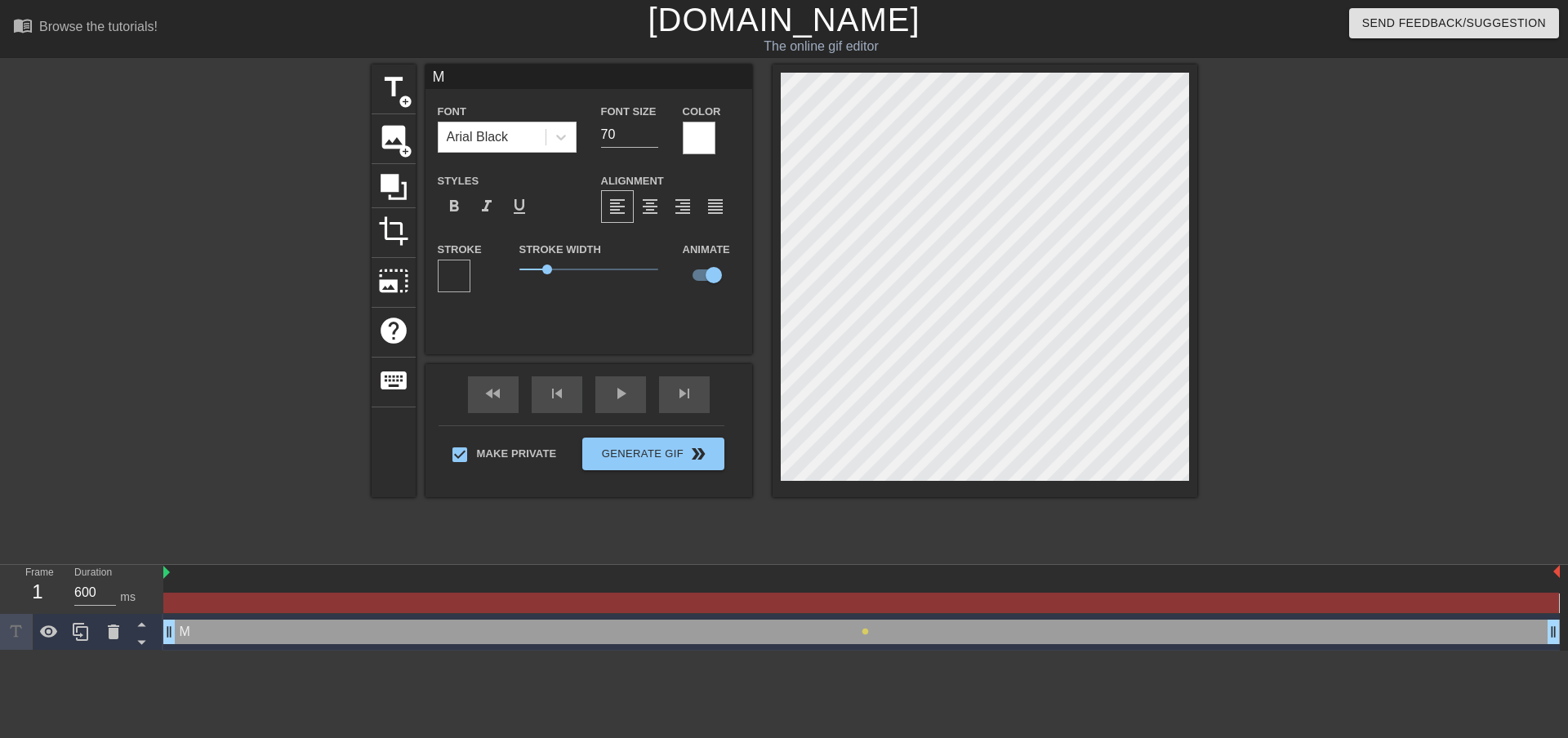
type input "Mh"
type textarea "Mh"
type input "Mhm"
type textarea "Mhm"
type input "Mhmm"
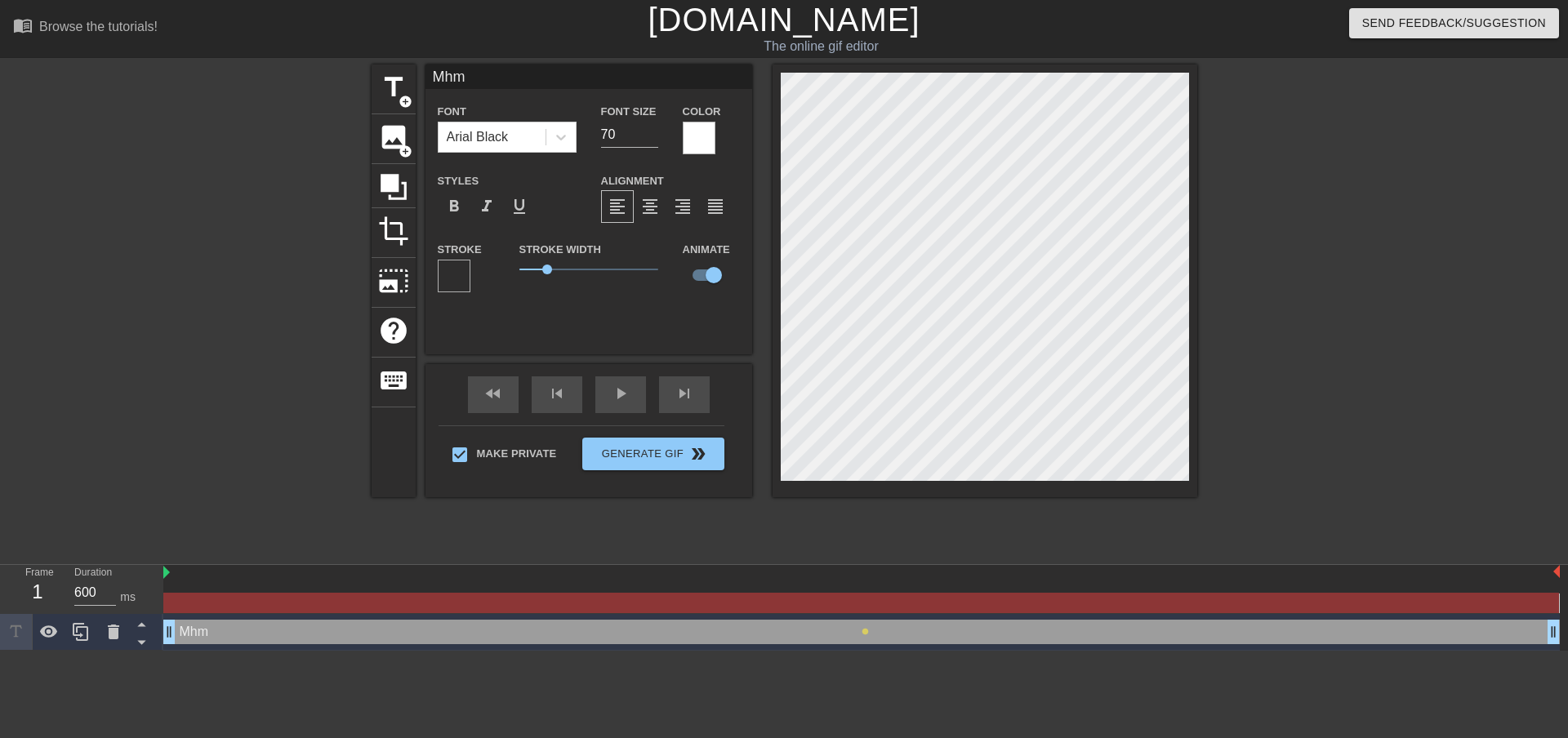
type textarea "Mhmm"
type input "Mhmmm"
type textarea "Mhmmm"
type input "Mhmmmm"
type textarea "Mhmmmm"
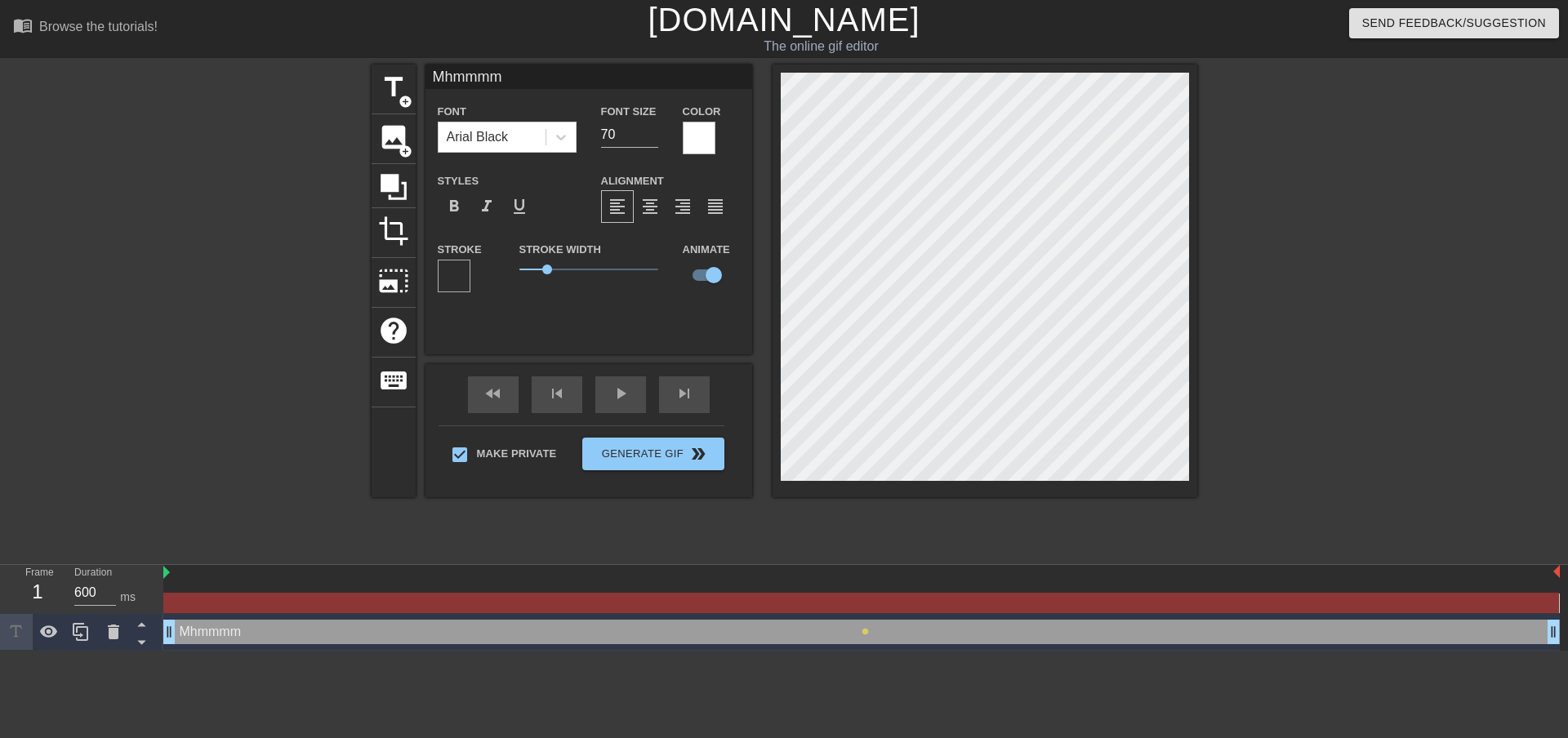
type input "Mhmmmmm"
type textarea "Mhmmmmm"
drag, startPoint x: 549, startPoint y: 268, endPoint x: 567, endPoint y: 268, distance: 18.0
click at [567, 268] on span "1.7" at bounding box center [566, 269] width 10 height 10
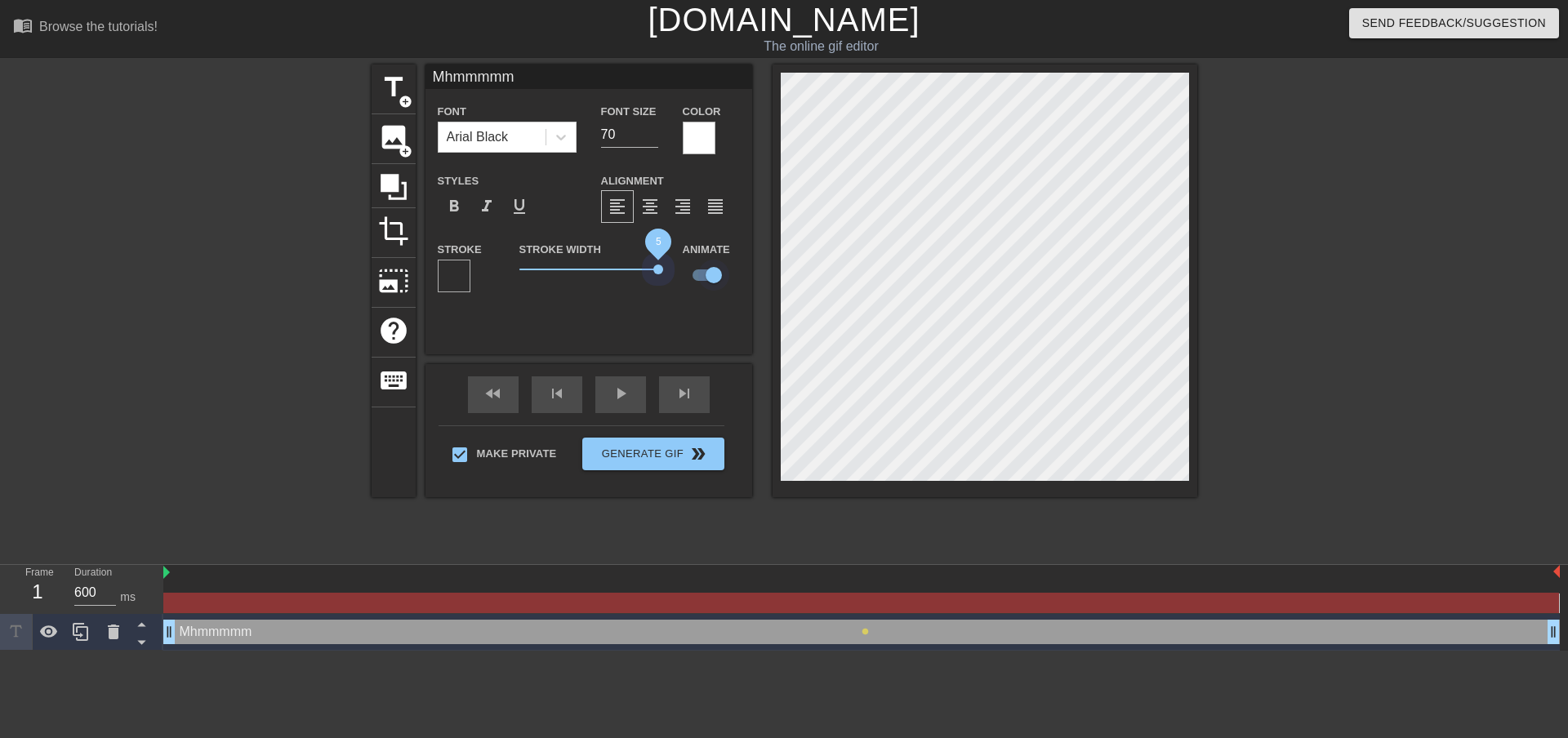
drag, startPoint x: 567, startPoint y: 268, endPoint x: 684, endPoint y: 269, distance: 117.0
click at [684, 269] on div "Stroke Stroke Width 5 Animate" at bounding box center [589, 273] width 327 height 68
drag, startPoint x: 660, startPoint y: 268, endPoint x: 478, endPoint y: 273, distance: 182.1
click at [478, 273] on div "Stroke Stroke Width 0 Animate" at bounding box center [589, 273] width 327 height 68
click at [621, 389] on span "play_arrow" at bounding box center [621, 393] width 20 height 20
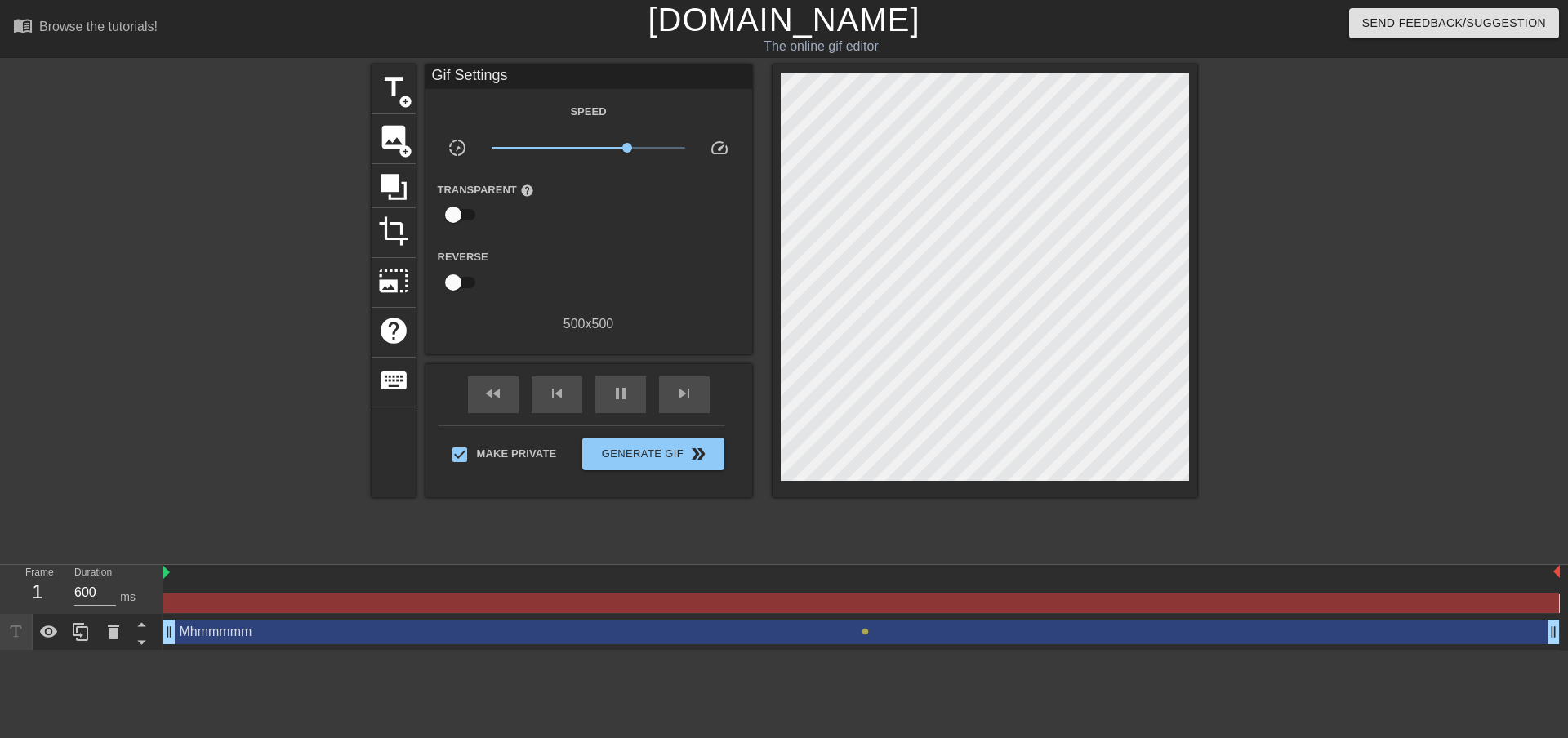
click at [459, 274] on input "checkbox" at bounding box center [453, 282] width 93 height 31
click at [459, 274] on input "checkbox" at bounding box center [469, 282] width 93 height 31
checkbox input "false"
click at [465, 208] on input "checkbox" at bounding box center [453, 215] width 93 height 31
checkbox input "true"
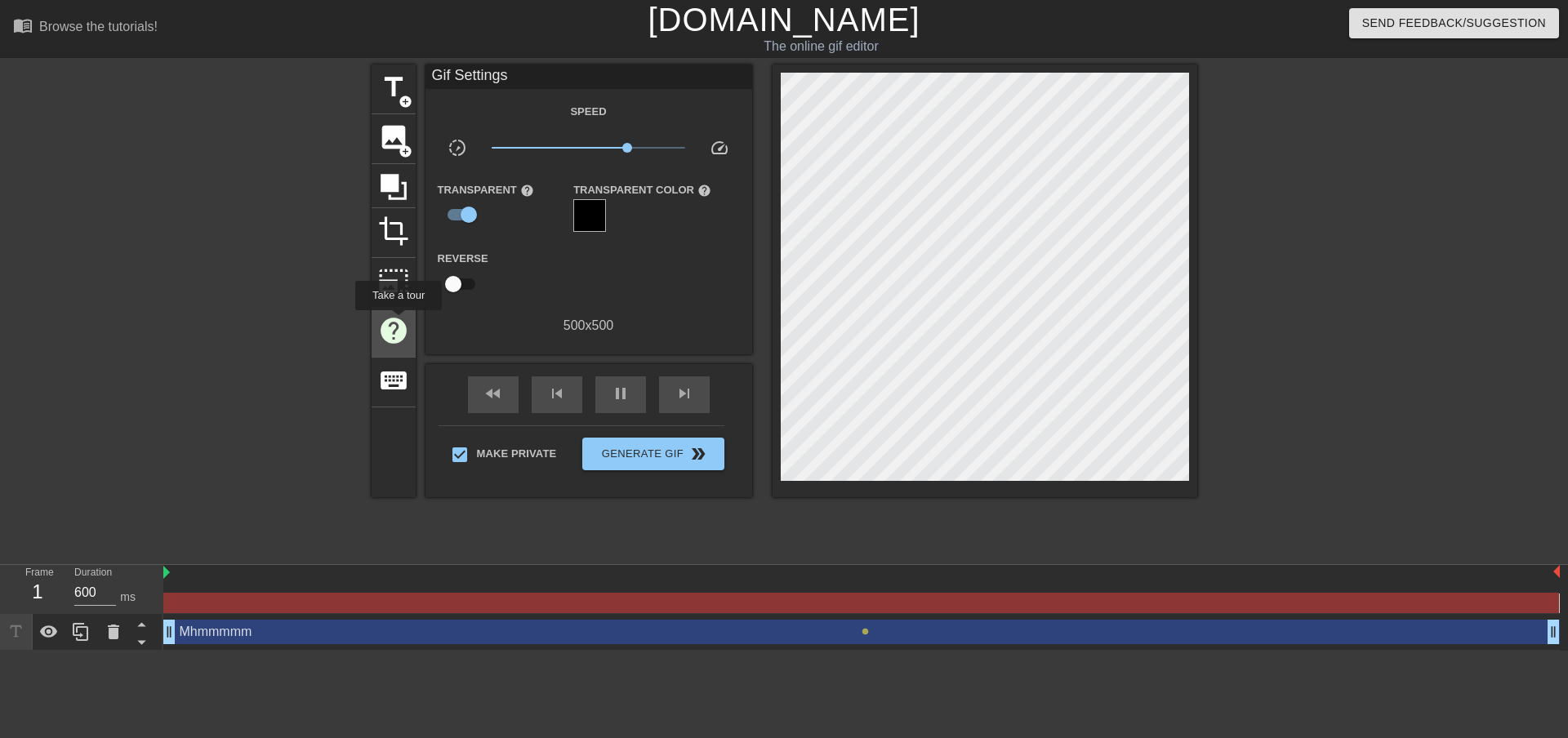
click at [398, 323] on span "help" at bounding box center [394, 331] width 31 height 31
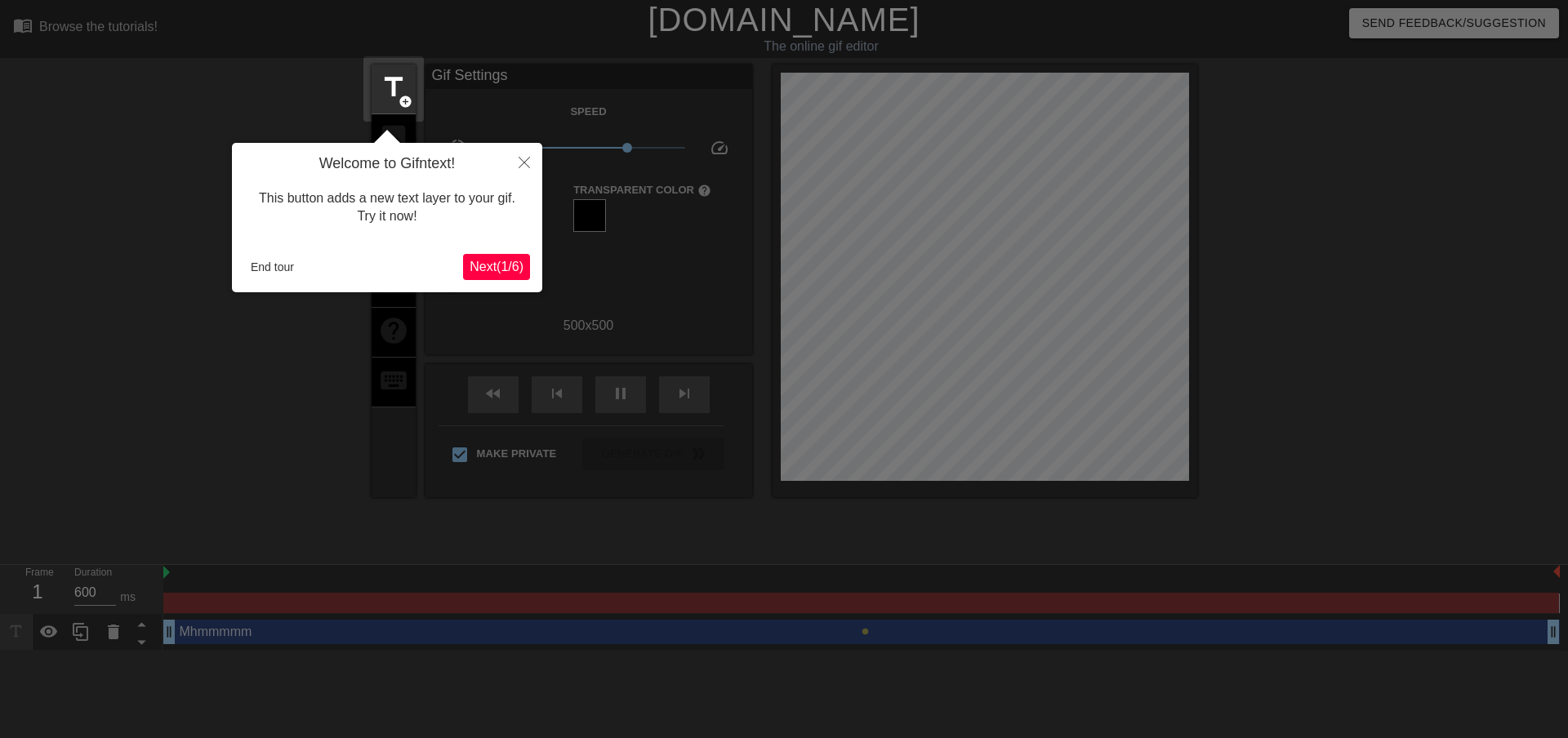
click at [475, 268] on span "Next ( 1 / 6 )" at bounding box center [497, 266] width 54 height 14
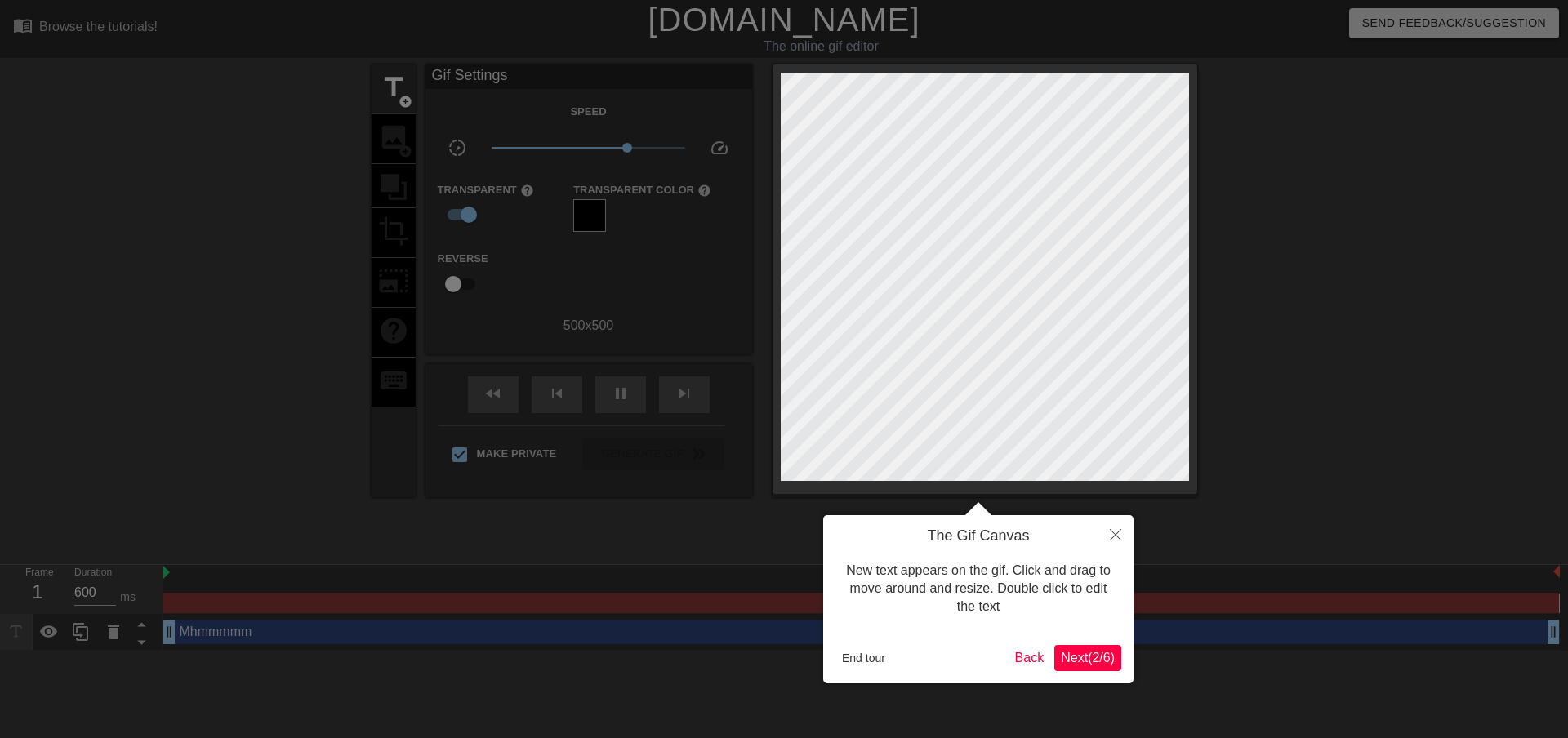
click at [1090, 655] on span "Next ( 2 / 6 )" at bounding box center [1088, 657] width 54 height 14
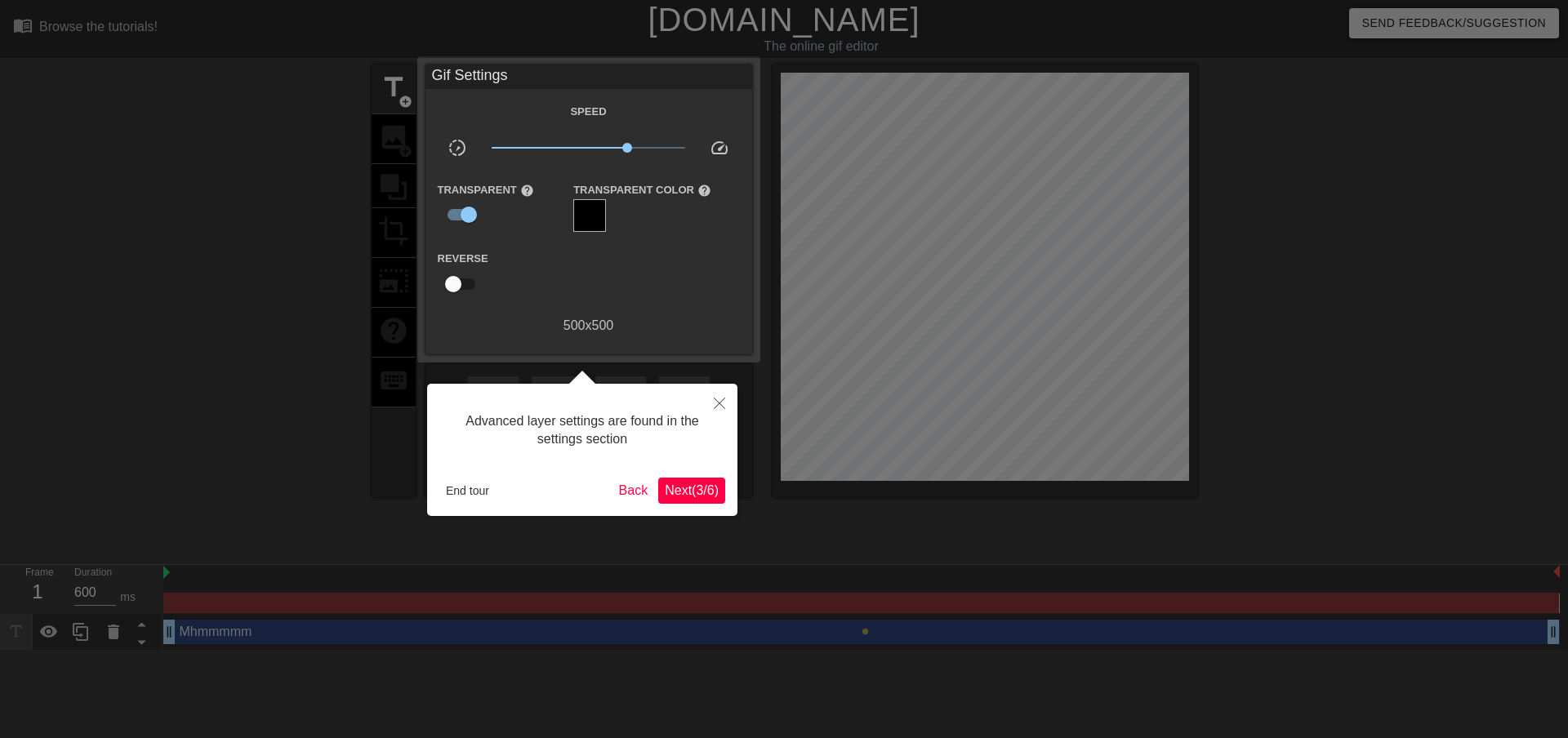
click at [687, 487] on span "Next ( 3 / 6 )" at bounding box center [692, 490] width 54 height 14
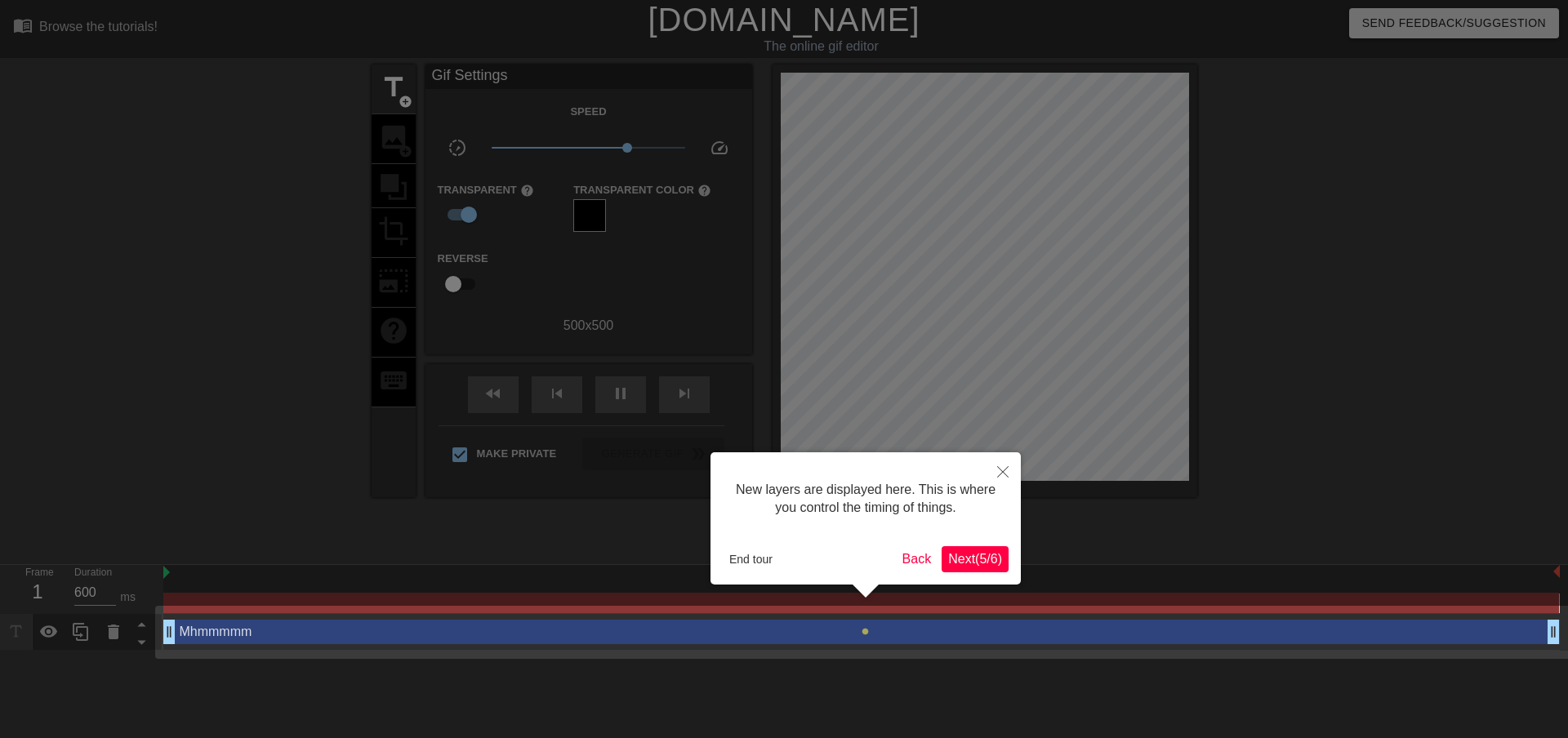
click at [983, 561] on span "Next ( 5 / 6 )" at bounding box center [975, 558] width 54 height 14
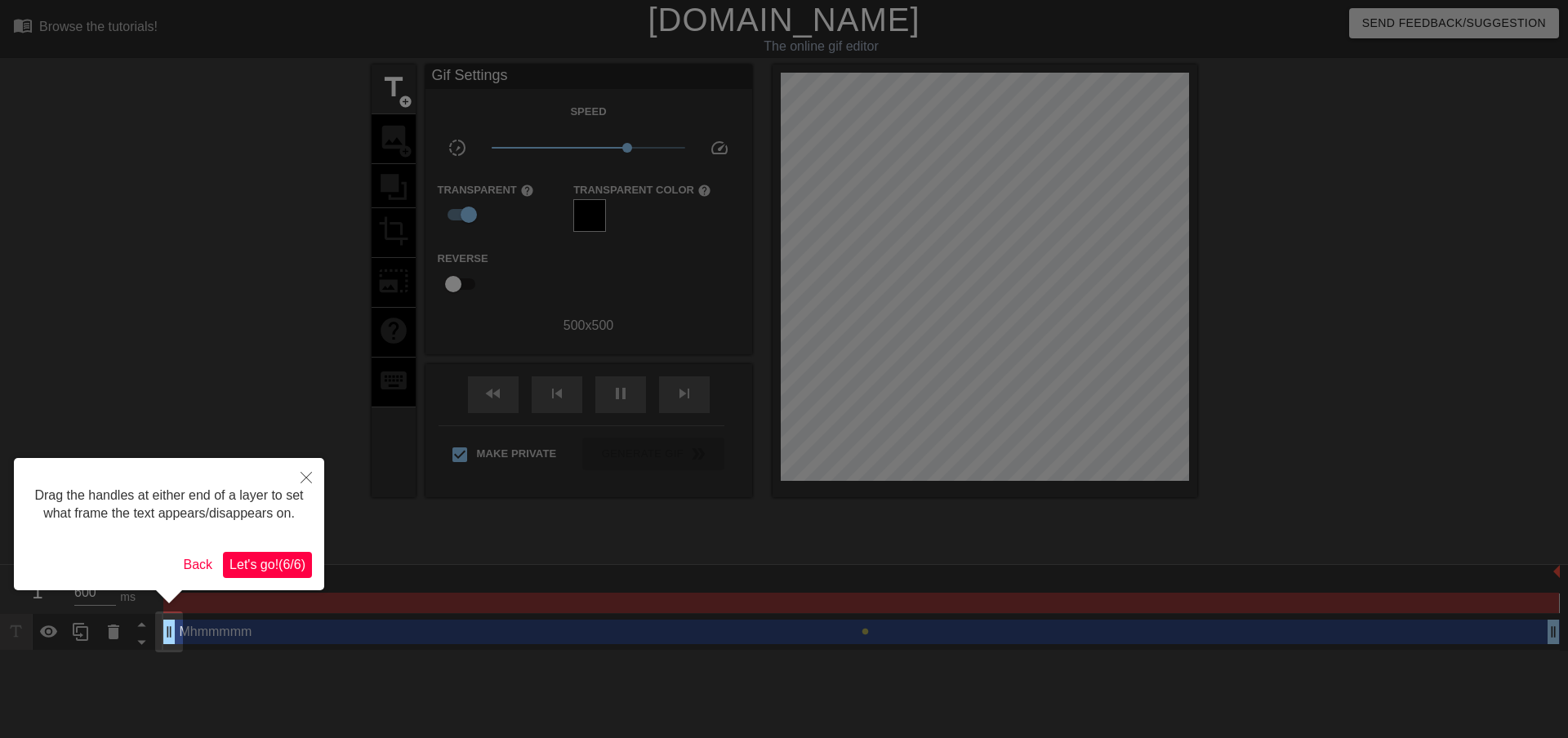
click at [278, 573] on button "Let's go! ( 6 / 6 )" at bounding box center [267, 565] width 89 height 26
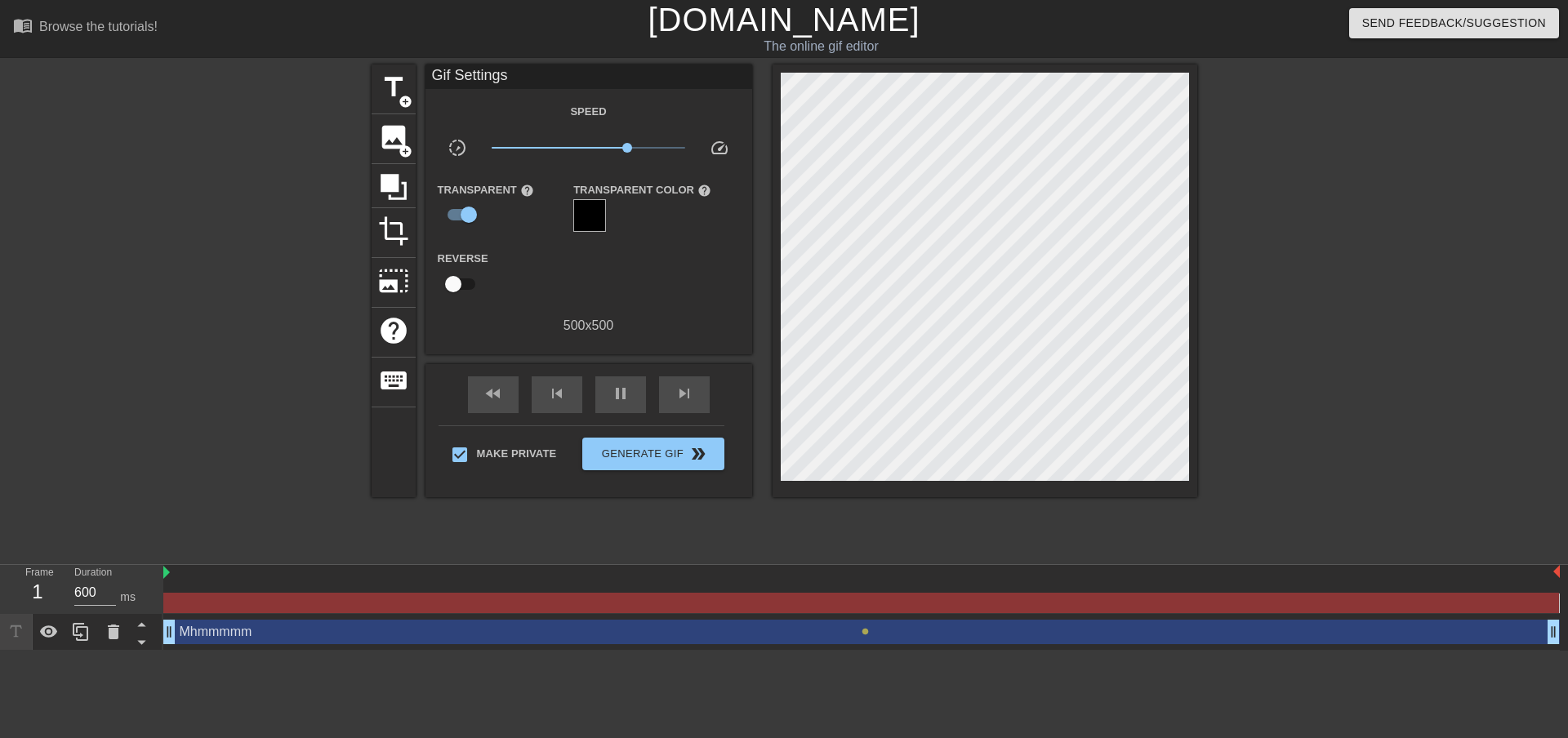
click at [215, 629] on div "Mhmmmmm drag_handle drag_handle" at bounding box center [862, 632] width 1396 height 24
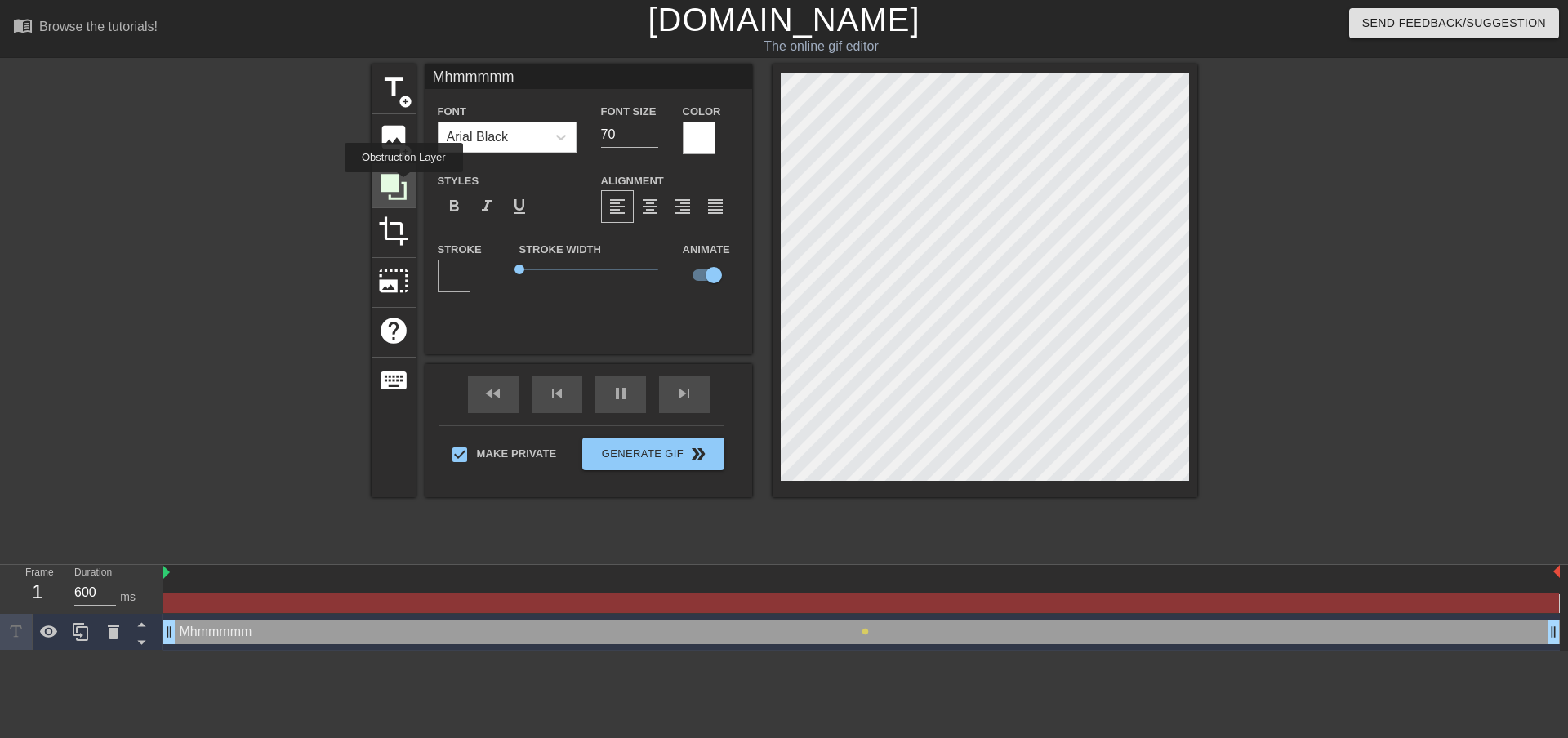
click at [403, 184] on icon at bounding box center [394, 187] width 31 height 31
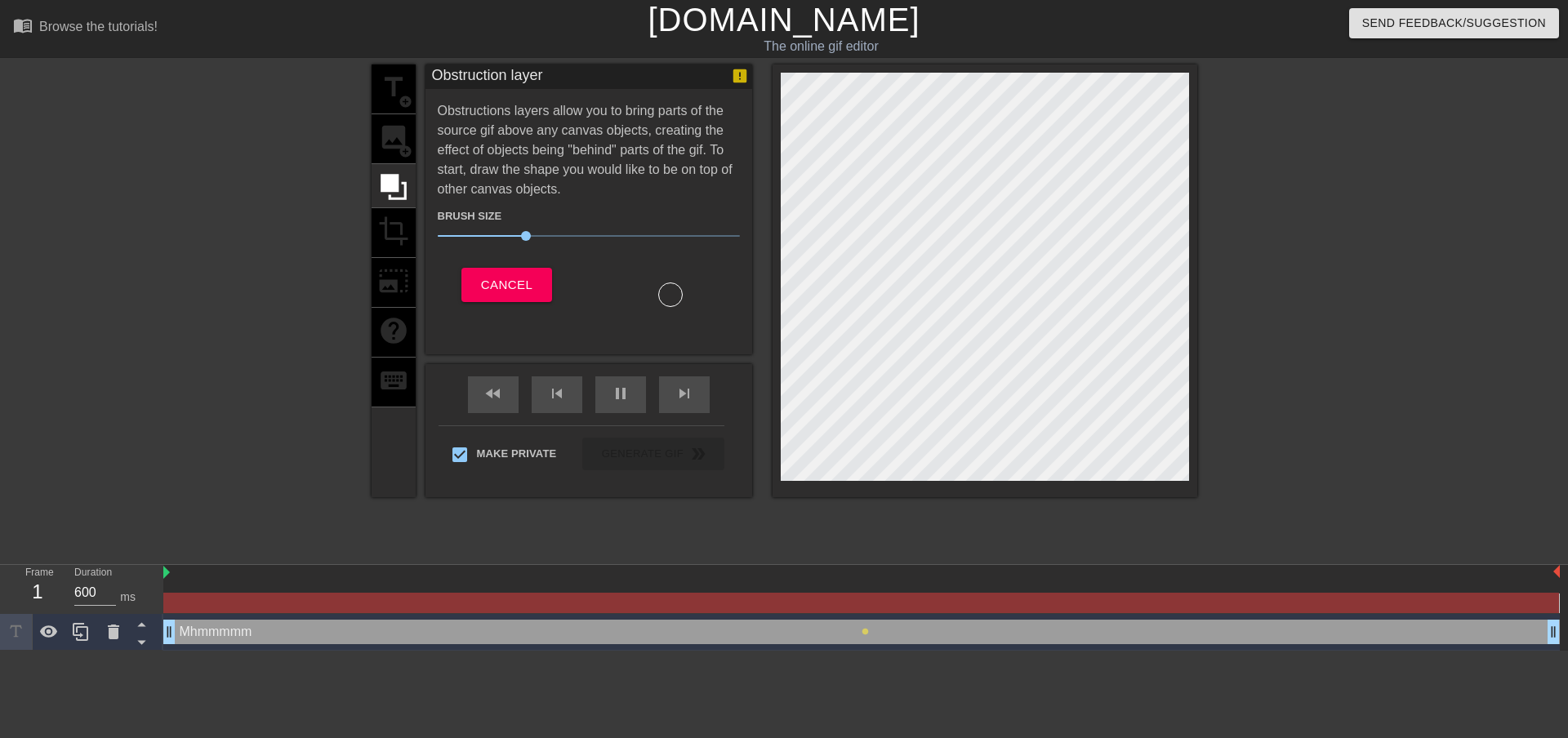
click at [403, 149] on div "title add_circle image add_circle crop photo_size_select_large help keyboard" at bounding box center [394, 281] width 44 height 433
click at [494, 264] on div "Brush Size 30 Cancel" at bounding box center [589, 253] width 302 height 108
click at [466, 284] on button "Cancel" at bounding box center [506, 285] width 91 height 34
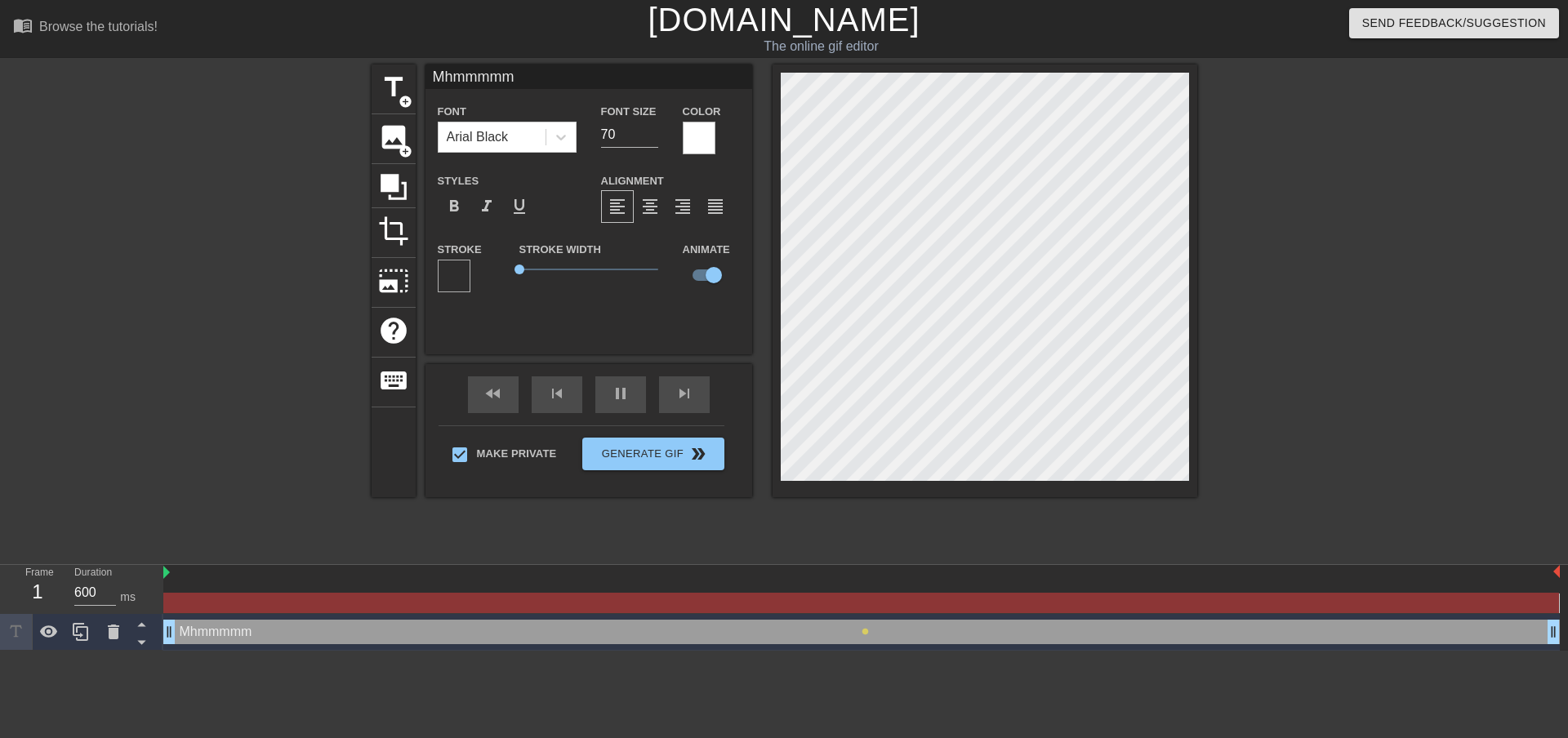
click at [871, 636] on div "Mhmmmmm drag_handle drag_handle" at bounding box center [862, 632] width 1396 height 24
click at [864, 629] on span "lens" at bounding box center [865, 631] width 7 height 7
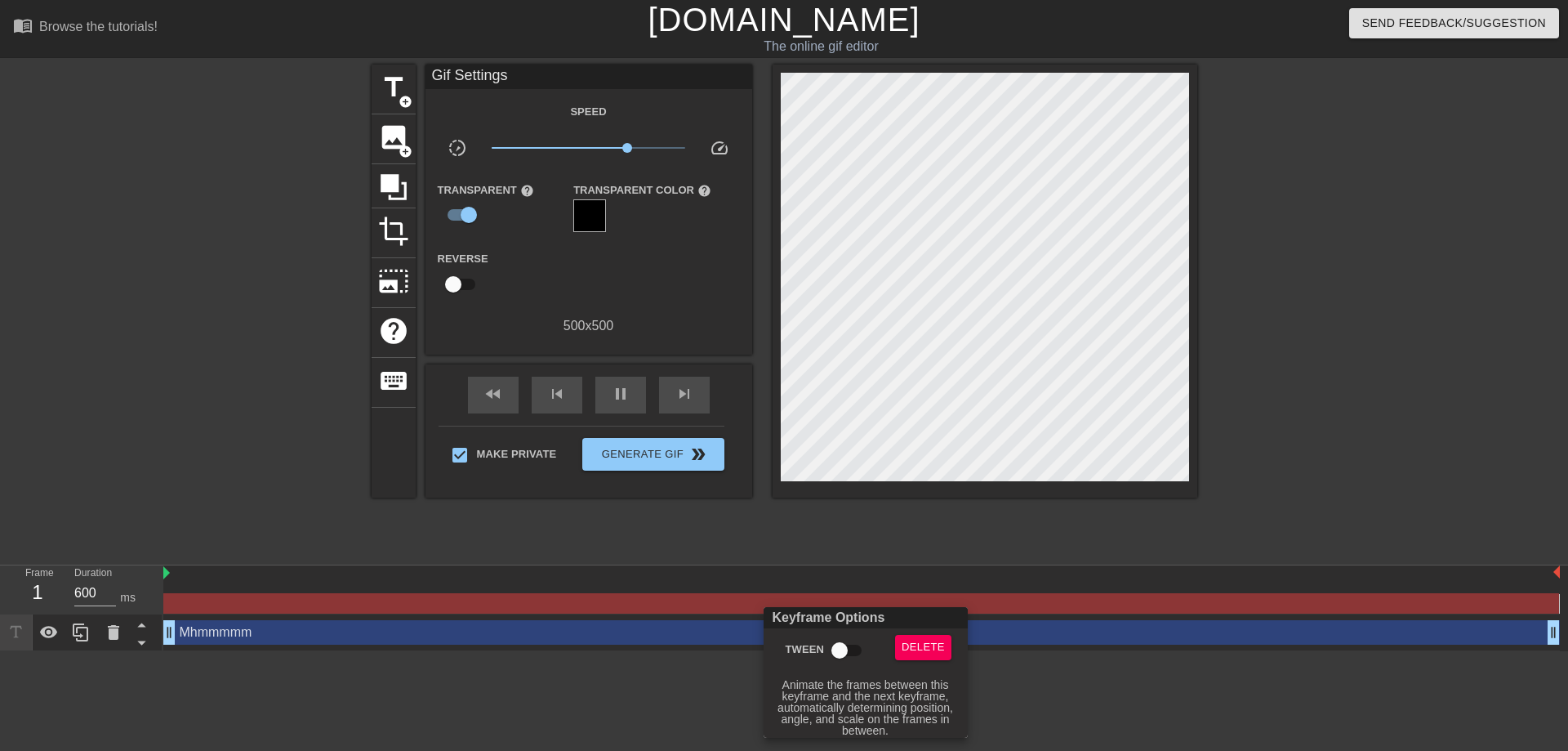
click at [853, 651] on input "Tween" at bounding box center [840, 650] width 93 height 31
checkbox input "true"
click at [702, 664] on div at bounding box center [784, 375] width 1568 height 751
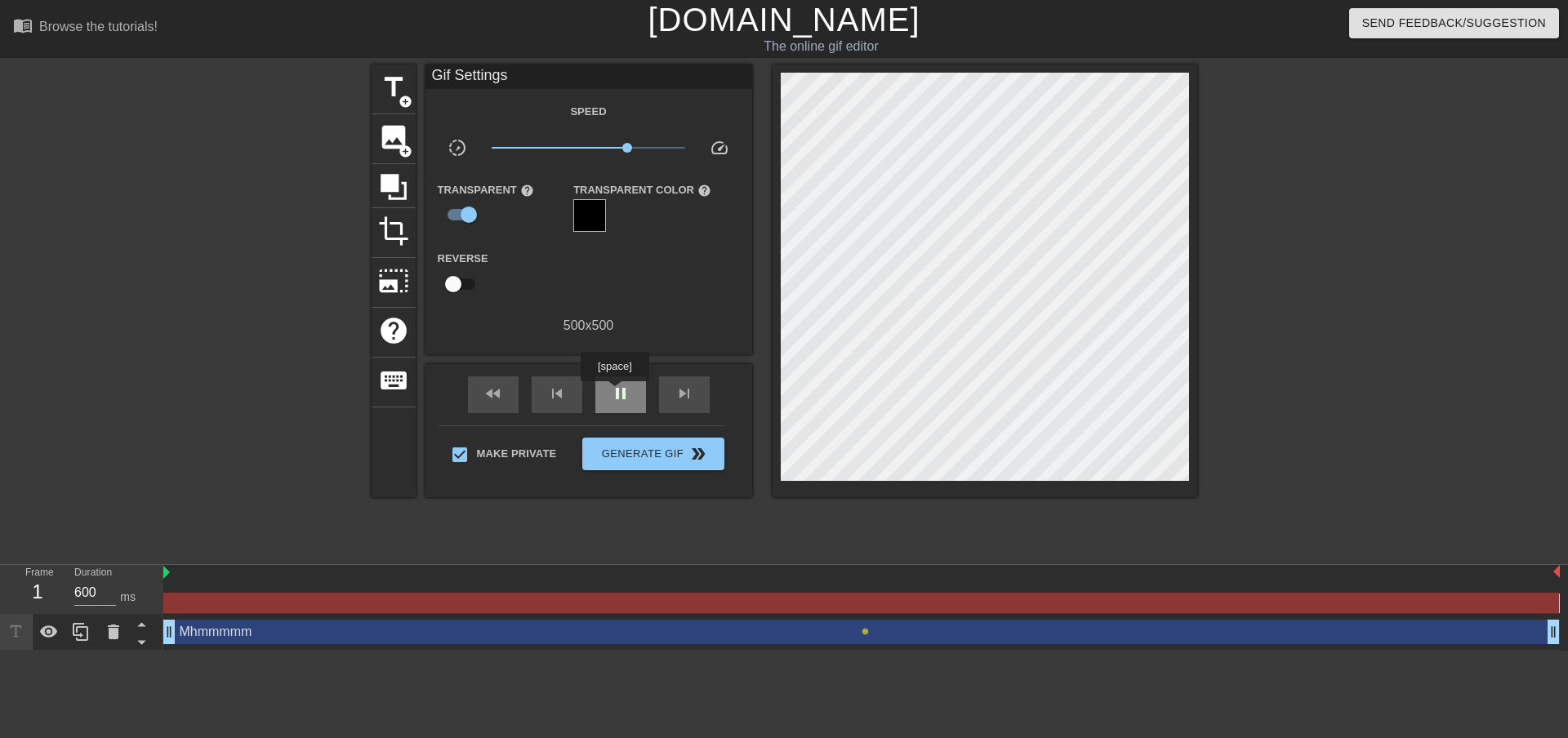
click at [616, 393] on span "pause" at bounding box center [621, 393] width 20 height 20
click at [616, 393] on span "play_arrow" at bounding box center [621, 393] width 20 height 20
click at [374, 88] on div "title add_circle" at bounding box center [394, 89] width 44 height 50
drag, startPoint x: 864, startPoint y: 633, endPoint x: 559, endPoint y: 638, distance: 305.0
click at [559, 638] on div "Mhmmmmm drag_handle drag_handle lens" at bounding box center [862, 632] width 1396 height 24
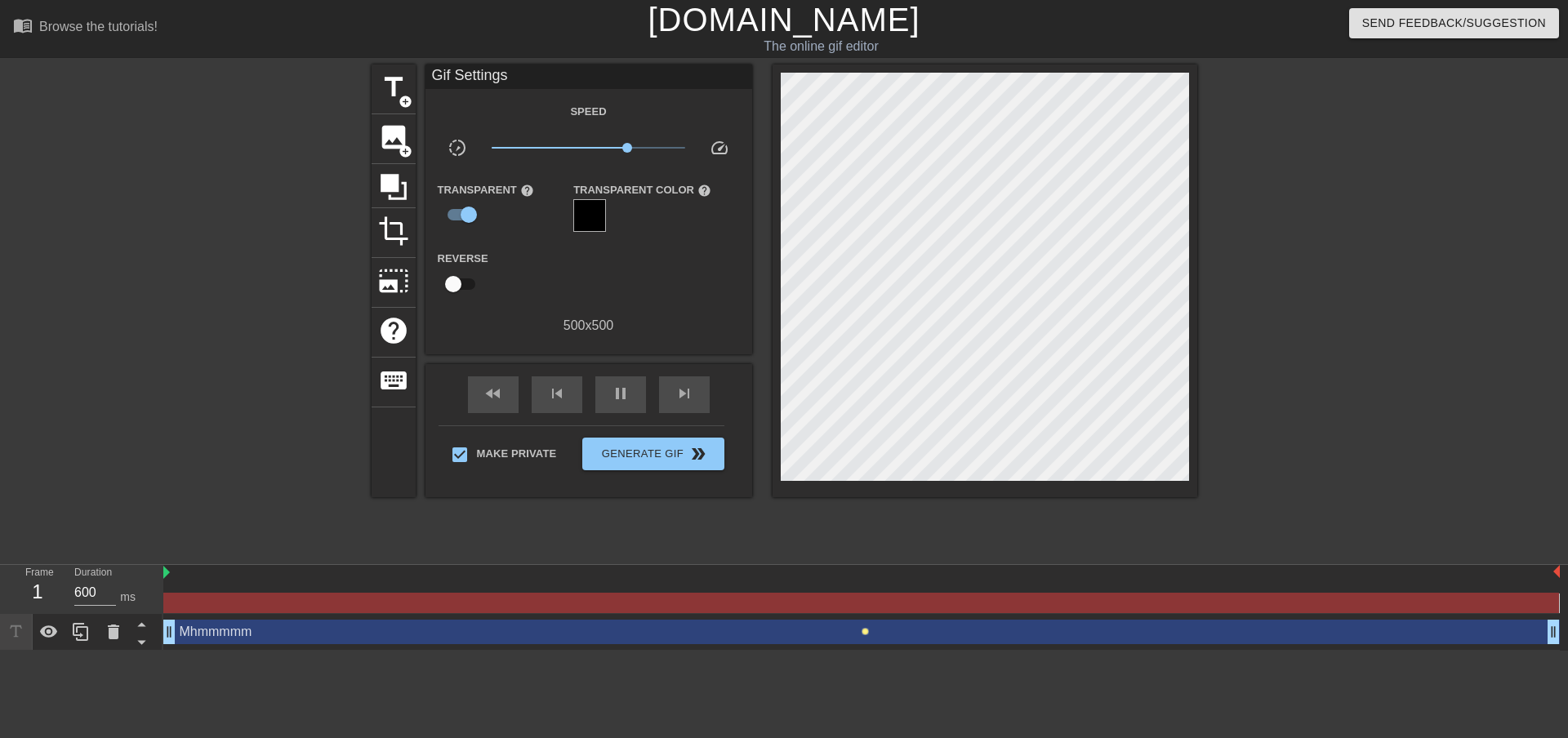
click at [865, 632] on span "lens" at bounding box center [865, 631] width 7 height 7
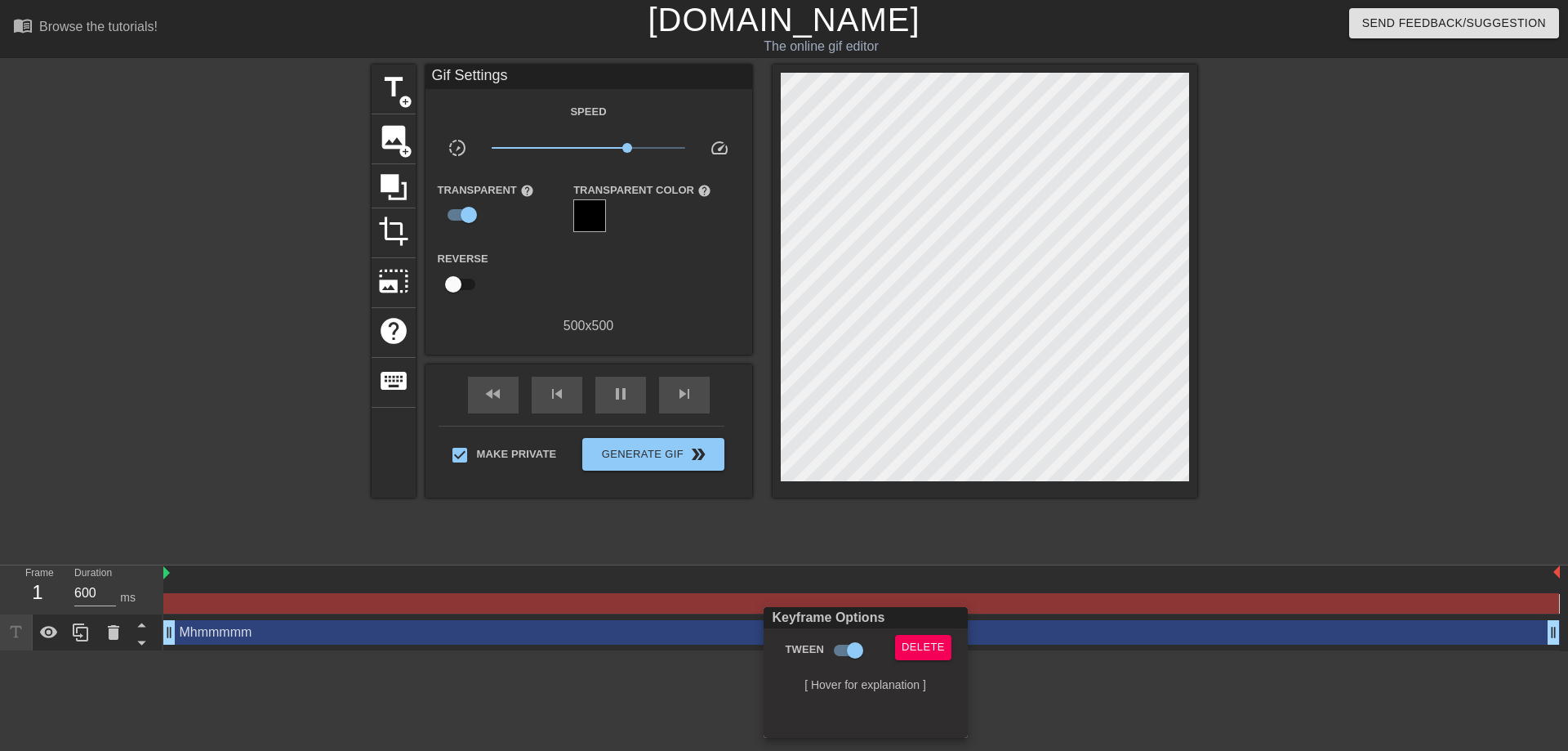
click at [1076, 636] on div at bounding box center [784, 375] width 1568 height 751
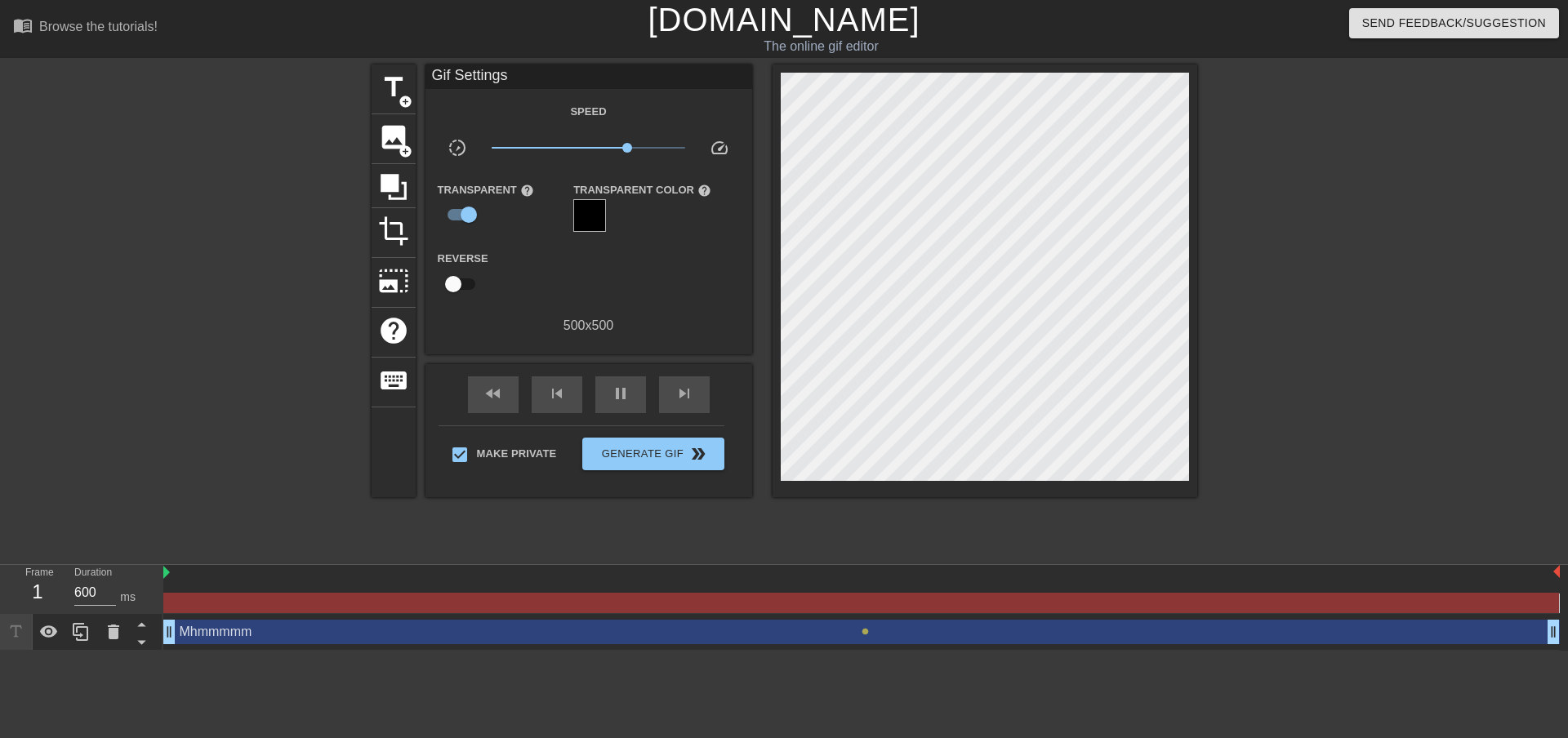
click at [1076, 635] on div "Mhmmmmm drag_handle drag_handle" at bounding box center [862, 632] width 1396 height 24
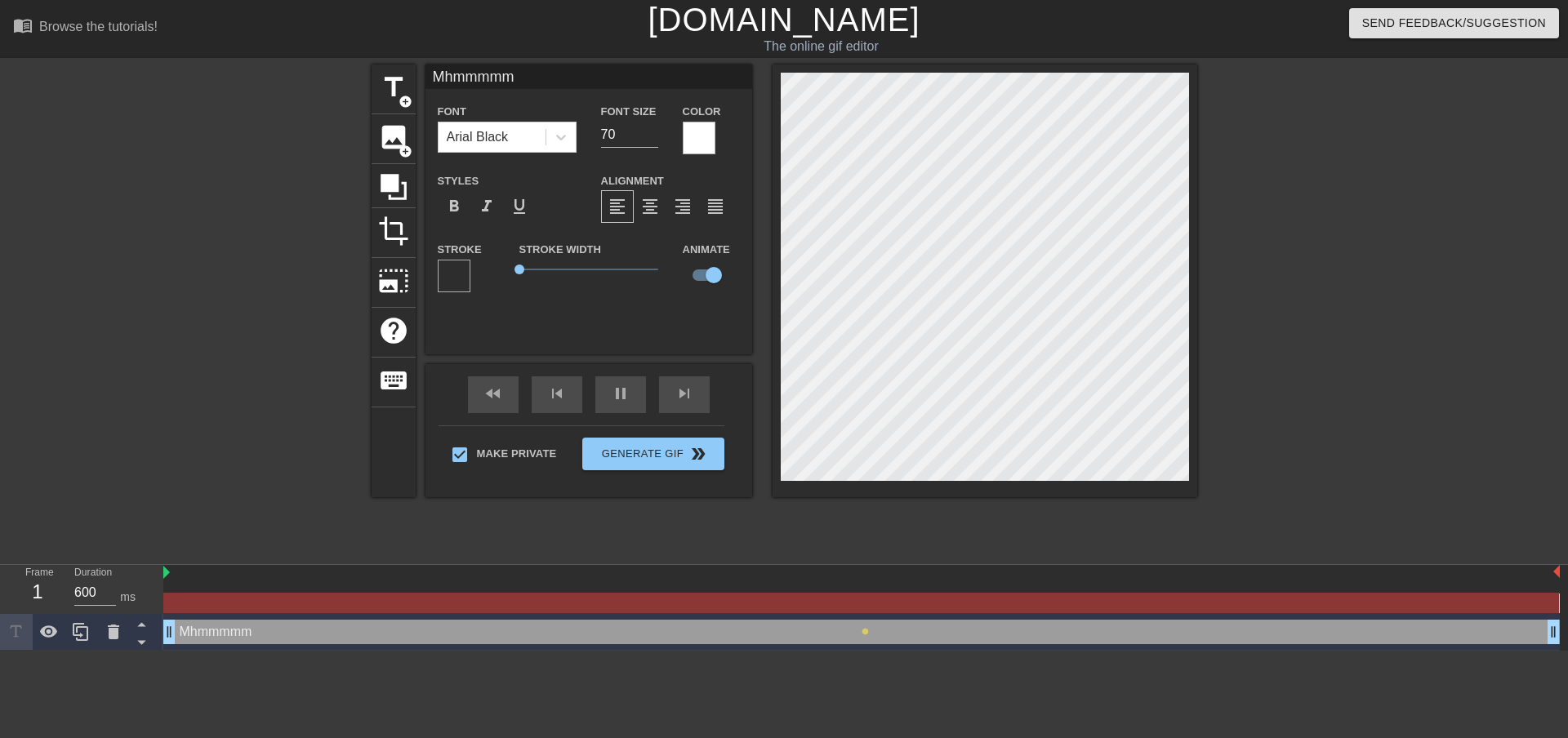
click at [1076, 635] on div "Mhmmmmm drag_handle drag_handle" at bounding box center [862, 632] width 1396 height 24
click at [1076, 634] on div "Mhmmmmm drag_handle drag_handle" at bounding box center [862, 632] width 1396 height 24
